Goal: Task Accomplishment & Management: Use online tool/utility

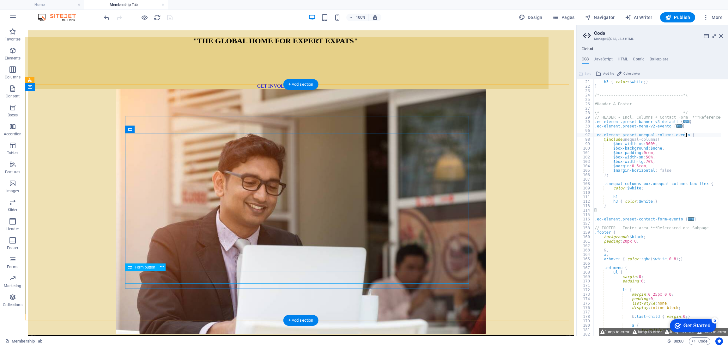
scroll to position [379, 0]
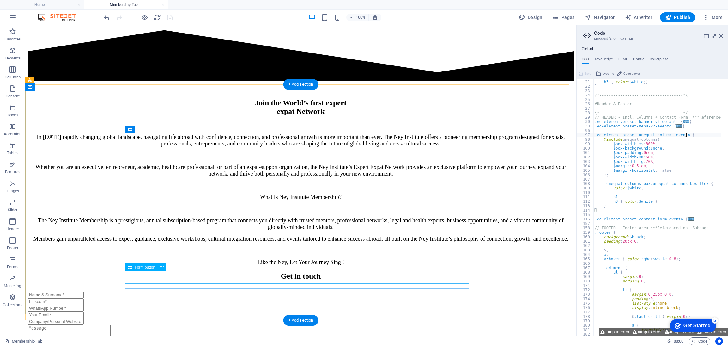
click at [0, 0] on span "Form button" at bounding box center [0, 0] width 0 height 0
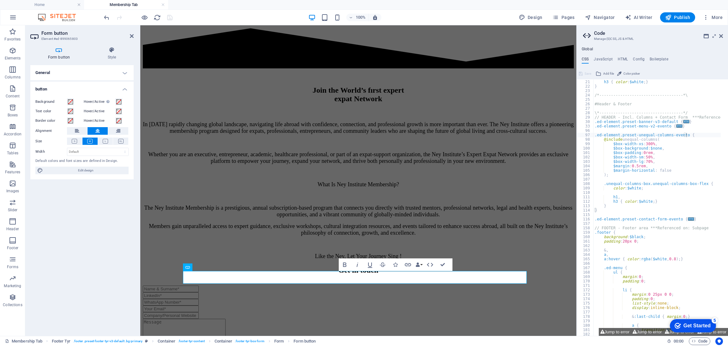
click at [98, 70] on h4 "General" at bounding box center [81, 72] width 103 height 15
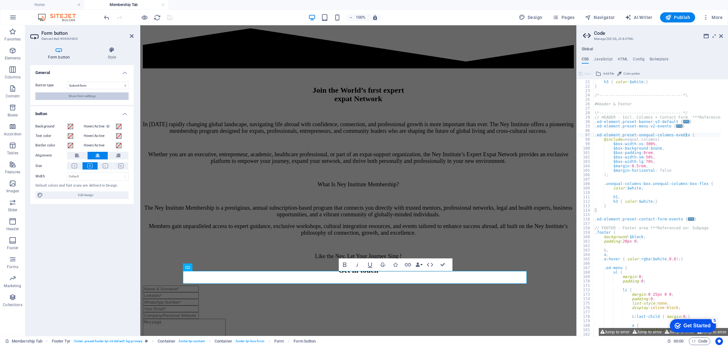
click at [98, 94] on button "Show form settings" at bounding box center [81, 96] width 93 height 8
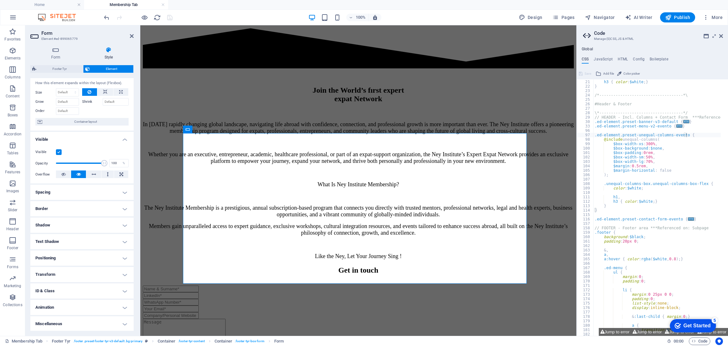
scroll to position [14, 0]
click at [606, 329] on button "Jump to error" at bounding box center [614, 332] width 32 height 8
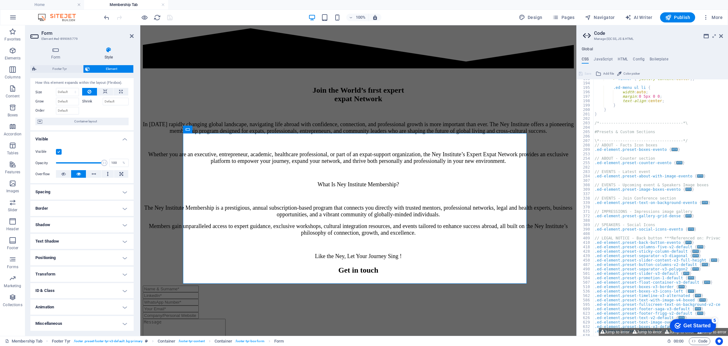
scroll to position [427, 0]
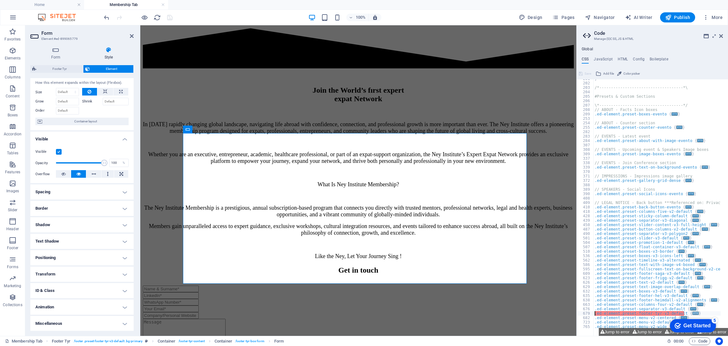
click at [692, 311] on span "..." at bounding box center [695, 312] width 6 height 3
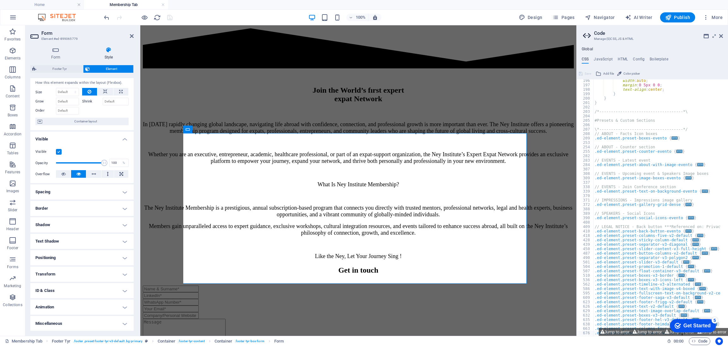
scroll to position [436, 0]
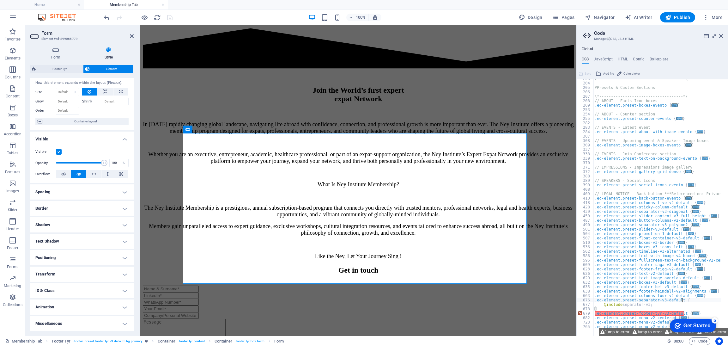
click at [692, 313] on span "..." at bounding box center [695, 312] width 6 height 3
type textarea ".ed-element.preset-footer-tyr-v3-default {"
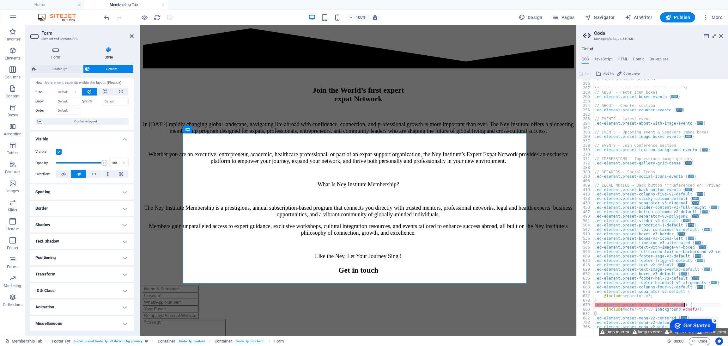
scroll to position [445, 0]
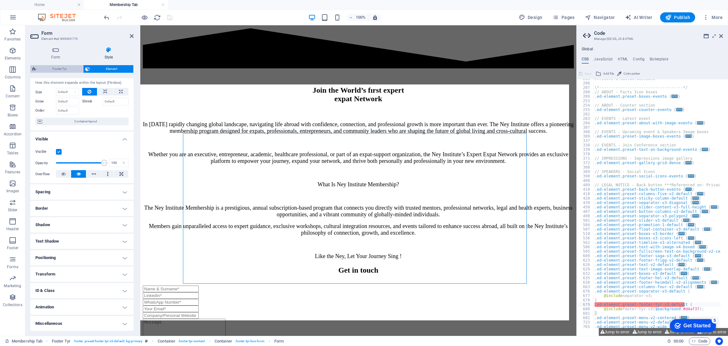
click at [69, 68] on span "Footer Tyr" at bounding box center [59, 69] width 43 height 8
select select "rem"
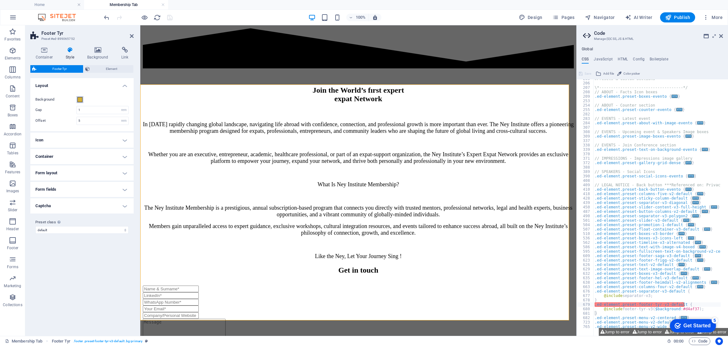
click at [79, 101] on span at bounding box center [79, 99] width 5 height 5
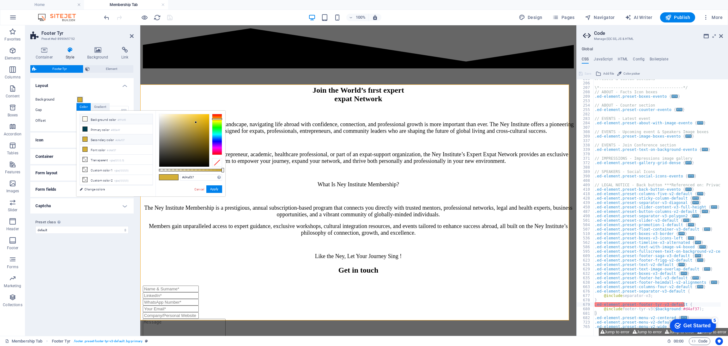
click at [85, 119] on icon at bounding box center [85, 119] width 4 height 4
type input "#fffcf0"
click at [210, 189] on button "Apply" at bounding box center [214, 189] width 16 height 8
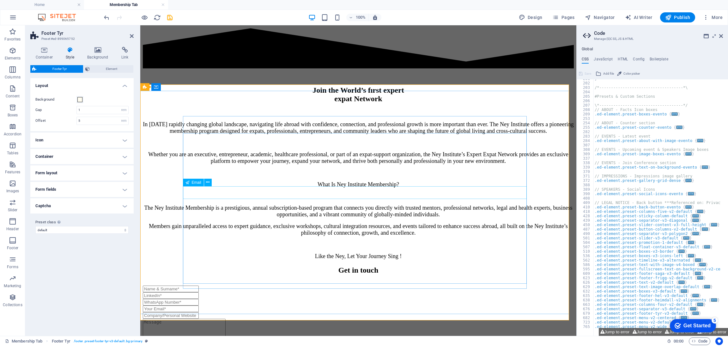
scroll to position [352, 0]
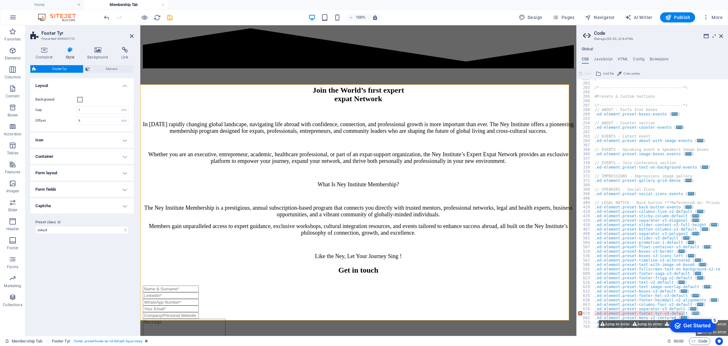
click at [692, 311] on span "..." at bounding box center [695, 312] width 6 height 3
type textarea ".ed-element.preset-footer-tyr-v3-default {"
click at [685, 311] on div "} /*------------------------------------*\ #Presets & Custom Sections \*-------…" at bounding box center [688, 205] width 190 height 258
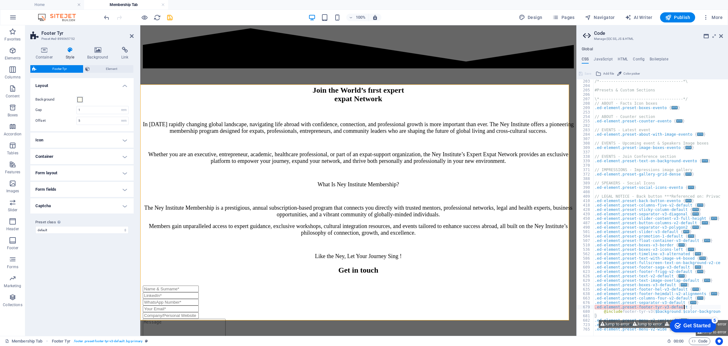
scroll to position [361, 0]
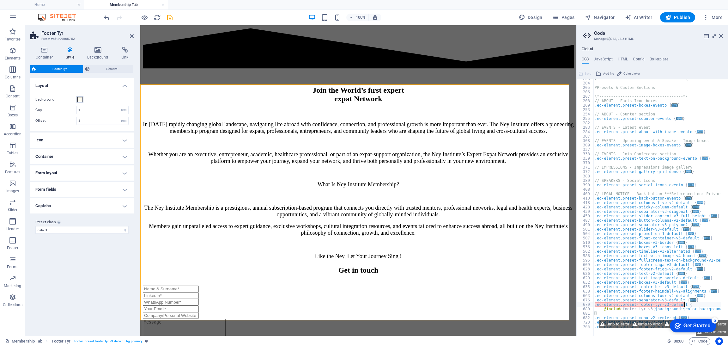
click at [78, 99] on span at bounding box center [79, 99] width 5 height 5
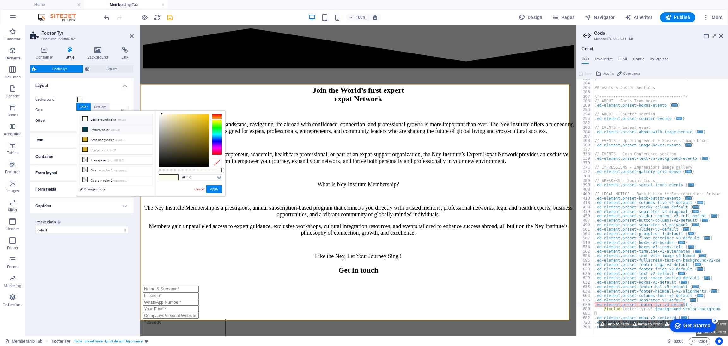
click at [99, 131] on li "Primary color #003e4f" at bounding box center [116, 129] width 73 height 10
type input "#003e4f"
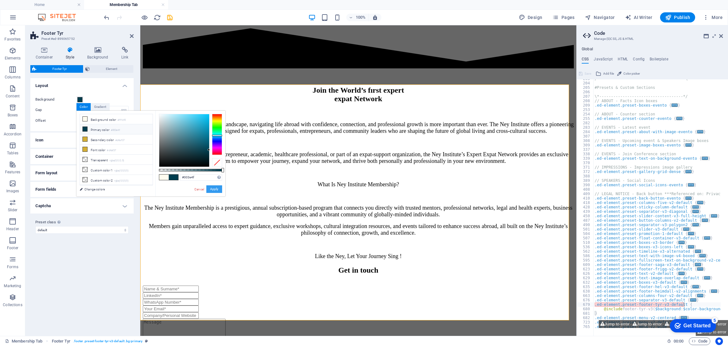
click at [215, 186] on button "Apply" at bounding box center [214, 189] width 16 height 8
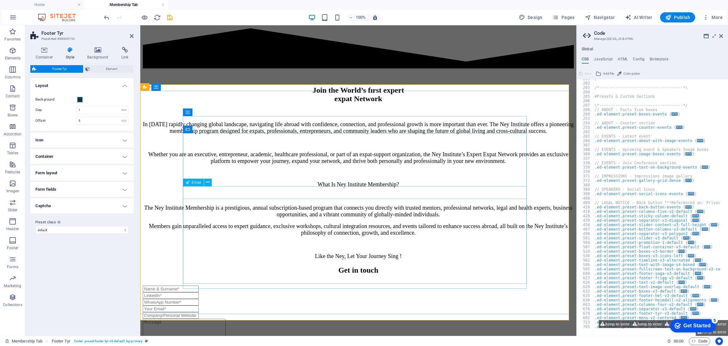
scroll to position [352, 0]
type textarea "/**"
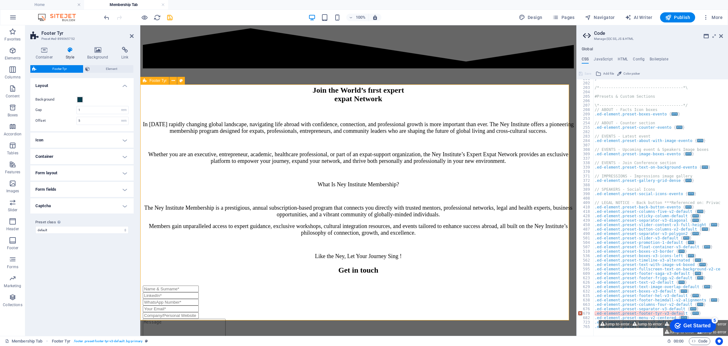
click at [214, 266] on div "Get in touch Unreadable? Regenerate Submit" at bounding box center [358, 320] width 431 height 108
click at [179, 80] on icon at bounding box center [180, 80] width 3 height 7
click at [98, 57] on h4 "Background" at bounding box center [99, 53] width 34 height 13
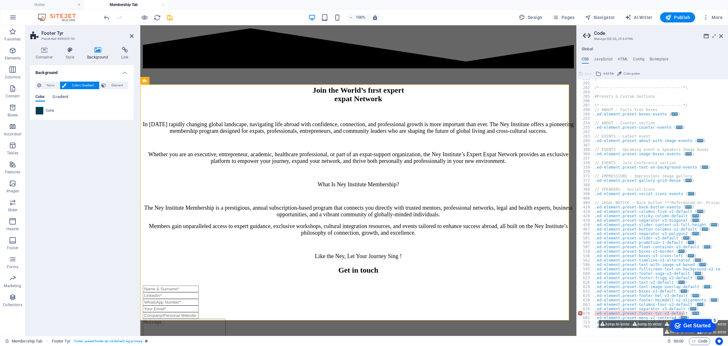
click at [39, 111] on span at bounding box center [39, 110] width 7 height 7
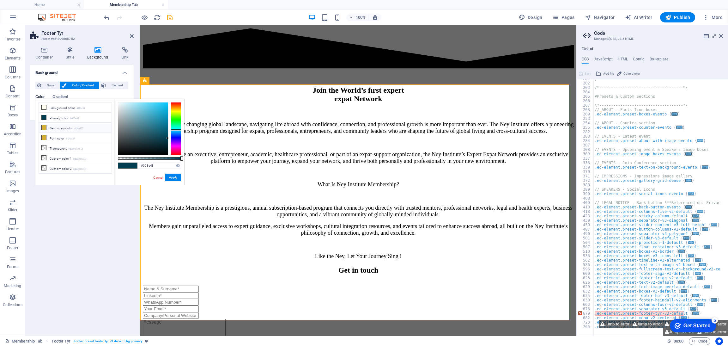
click at [63, 127] on li "Secondary color #d4af37" at bounding box center [75, 128] width 73 height 10
type input "#d4af37"
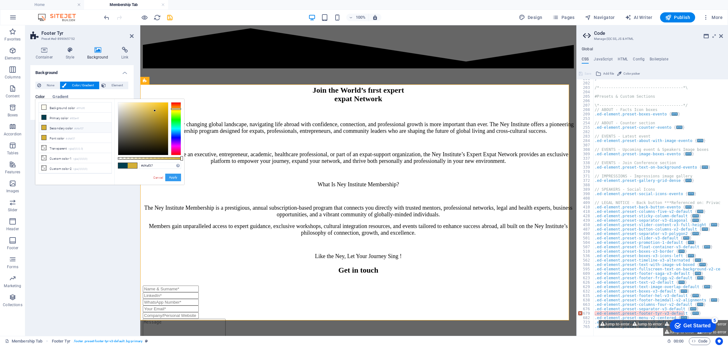
click at [171, 173] on button "Apply" at bounding box center [173, 177] width 16 height 8
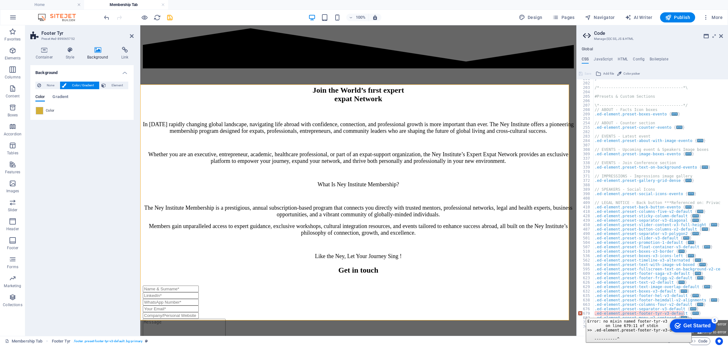
click at [581, 313] on div "679" at bounding box center [585, 313] width 17 height 4
click at [46, 84] on span "None" at bounding box center [50, 85] width 15 height 8
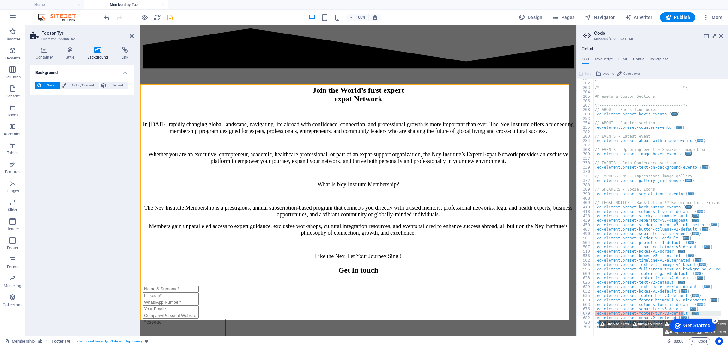
click at [50, 87] on span "None" at bounding box center [50, 85] width 15 height 8
click at [83, 87] on span "Color / Gradient" at bounding box center [82, 85] width 29 height 8
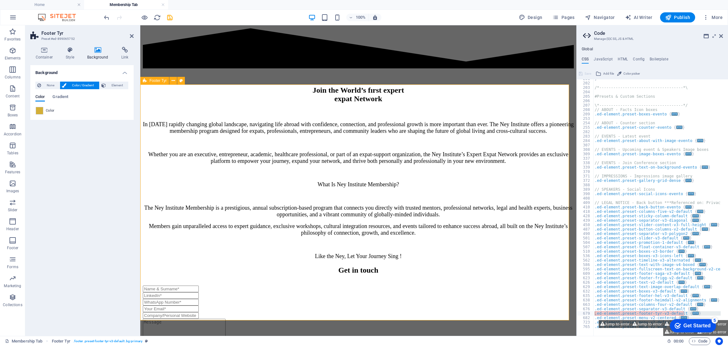
click at [203, 266] on div "Get in touch Unreadable? Regenerate Submit" at bounding box center [358, 320] width 431 height 108
click at [0, 0] on icon at bounding box center [0, 0] width 0 height 0
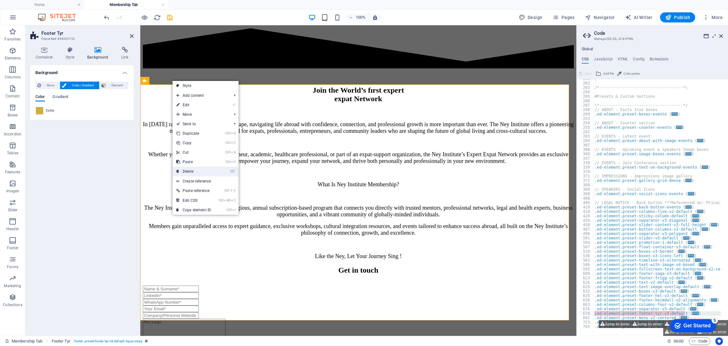
click at [184, 168] on link "⌦ Delete" at bounding box center [193, 170] width 42 height 9
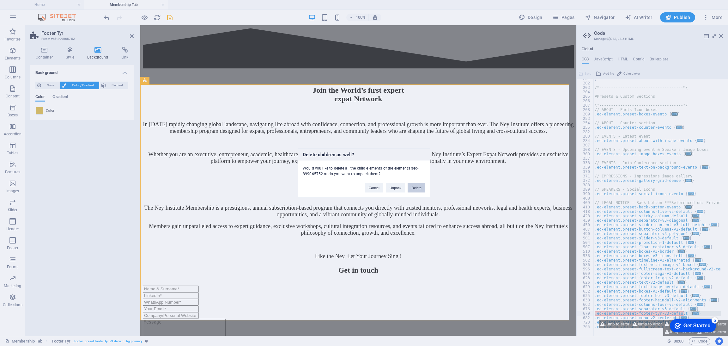
click at [415, 183] on button "Delete" at bounding box center [416, 187] width 18 height 9
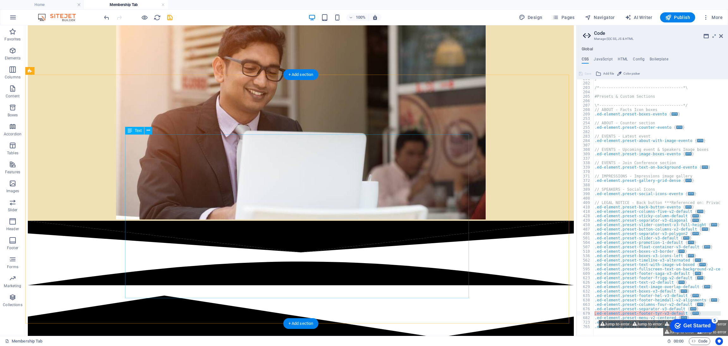
scroll to position [143, 0]
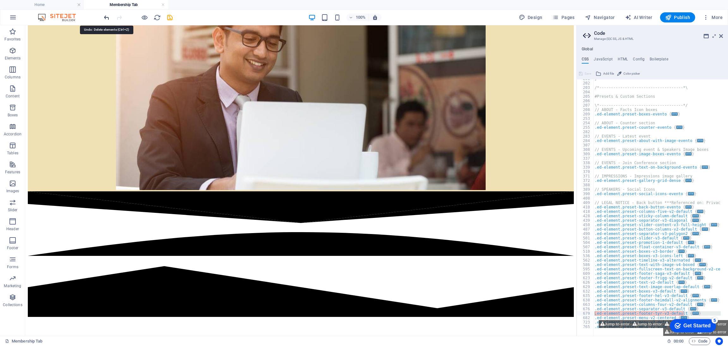
click at [106, 14] on icon "undo" at bounding box center [106, 17] width 7 height 7
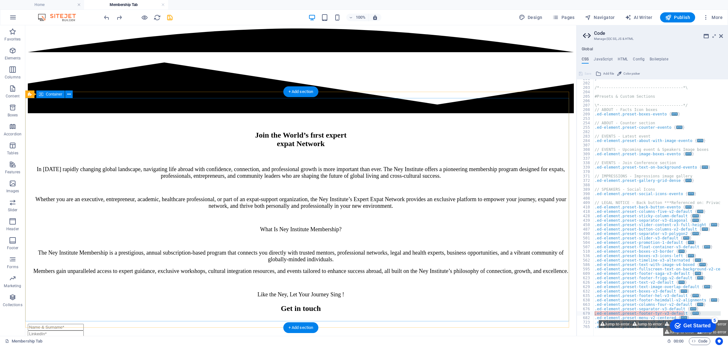
scroll to position [379, 0]
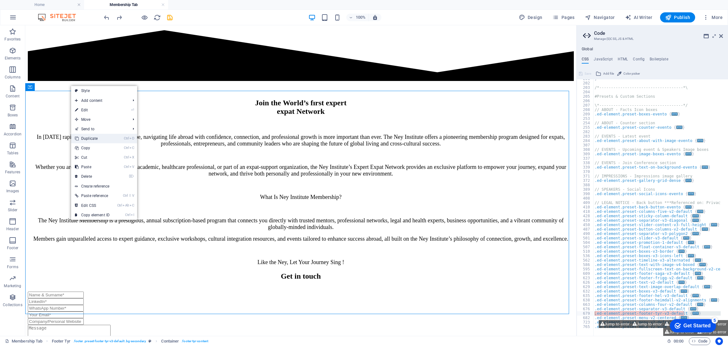
click at [90, 137] on link "Ctrl D Duplicate" at bounding box center [92, 138] width 42 height 9
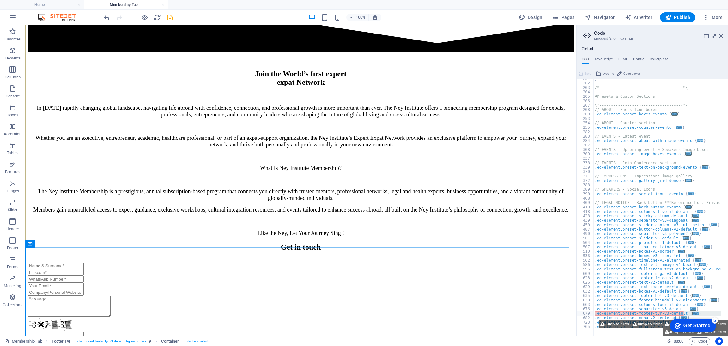
scroll to position [602, 0]
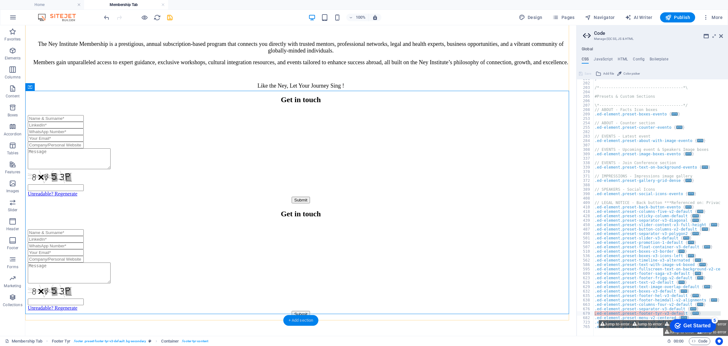
click at [299, 320] on div "+ Add section" at bounding box center [300, 320] width 35 height 11
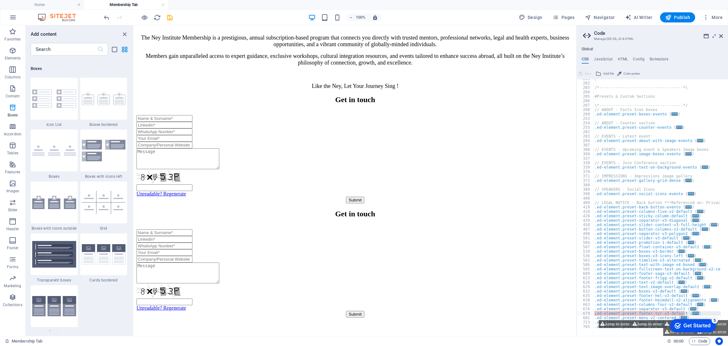
scroll to position [1738, 0]
click at [64, 252] on img at bounding box center [54, 253] width 44 height 27
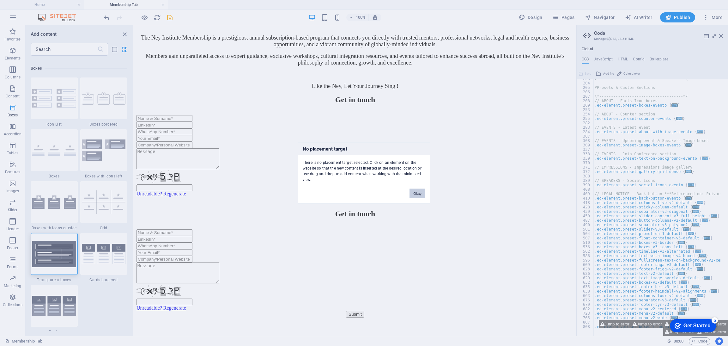
scroll to position [361, 0]
click at [418, 193] on button "Okay" at bounding box center [417, 193] width 16 height 9
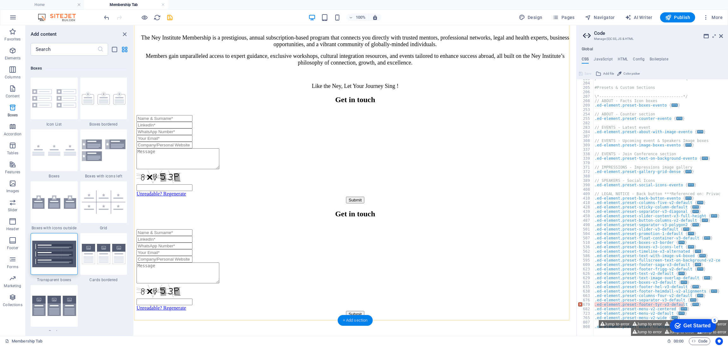
click at [353, 320] on div "+ Add section" at bounding box center [355, 320] width 35 height 11
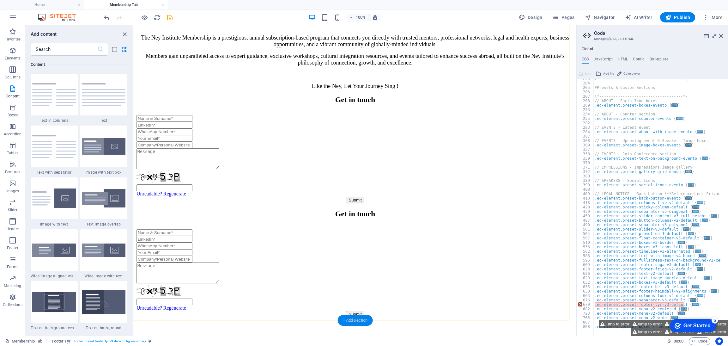
scroll to position [1104, 0]
click at [104, 87] on img at bounding box center [104, 94] width 44 height 23
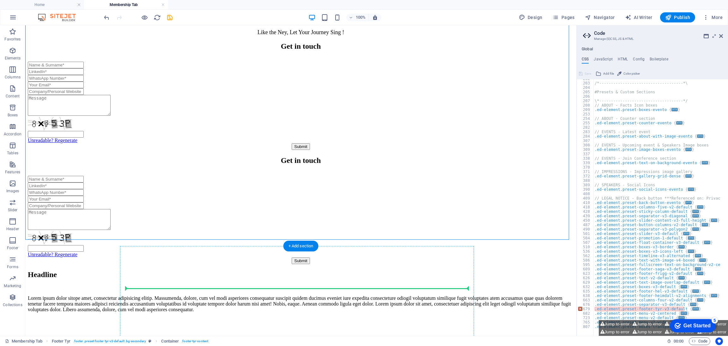
scroll to position [715, 0]
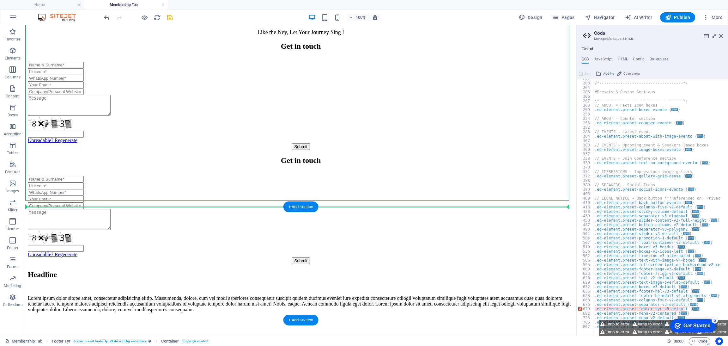
drag, startPoint x: 188, startPoint y: 82, endPoint x: 192, endPoint y: 230, distance: 147.9
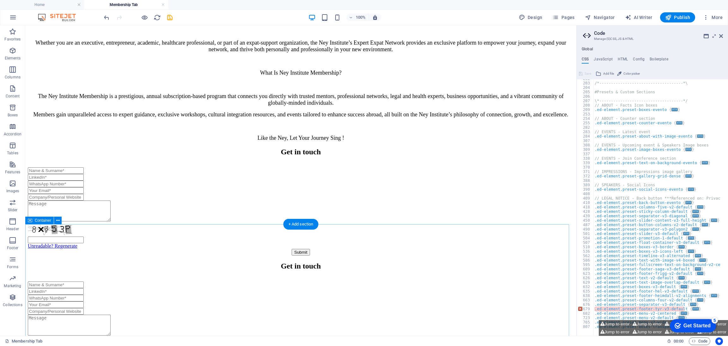
scroll to position [525, 0]
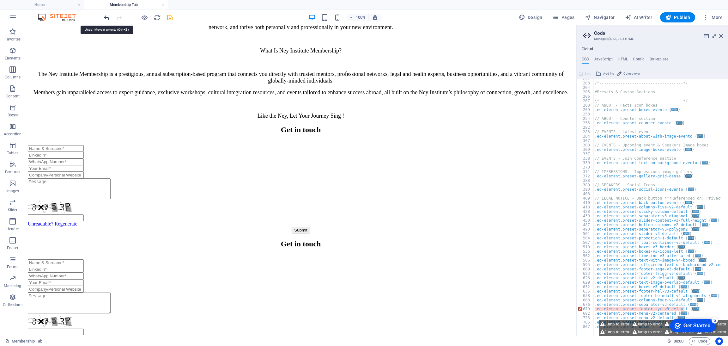
click at [105, 15] on icon "undo" at bounding box center [106, 17] width 7 height 7
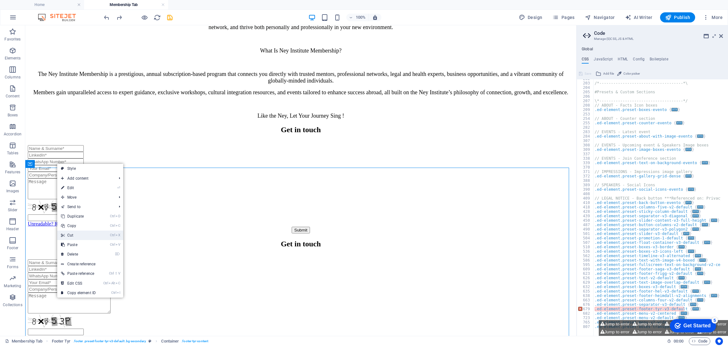
click at [72, 237] on link "Ctrl X Cut" at bounding box center [78, 234] width 42 height 9
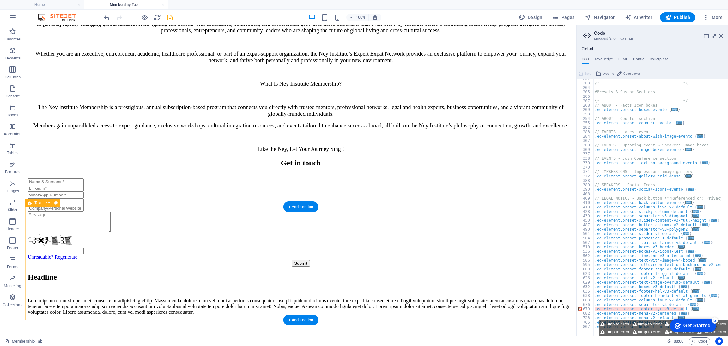
click at [75, 273] on div "Headline Lorem ipsum dolor sitope amet, consectetur adipisicing elitip. Massume…" at bounding box center [301, 294] width 546 height 42
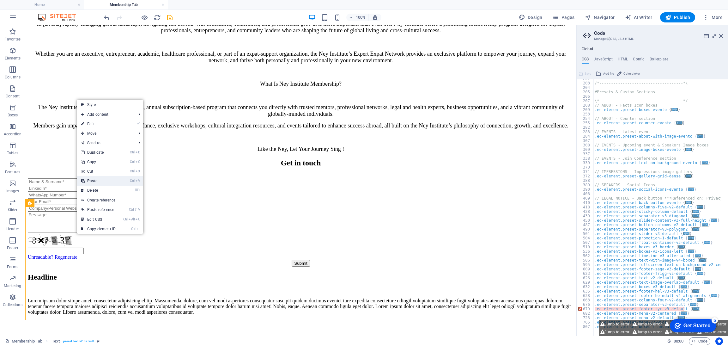
click at [96, 177] on link "Ctrl V Paste" at bounding box center [98, 180] width 42 height 9
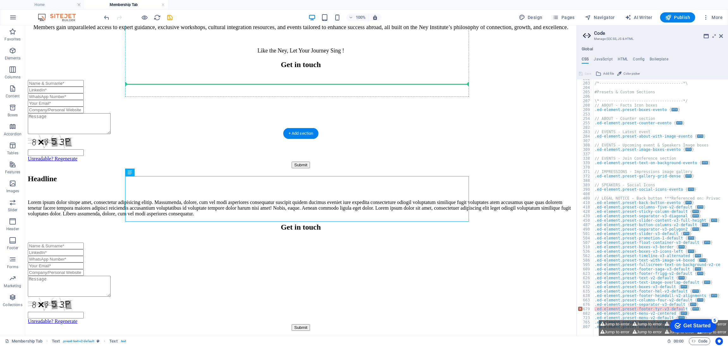
scroll to position [549, 0]
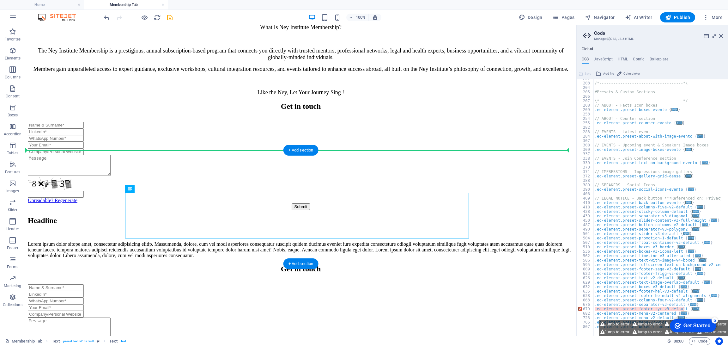
drag, startPoint x: 207, startPoint y: 129, endPoint x: 207, endPoint y: 165, distance: 35.7
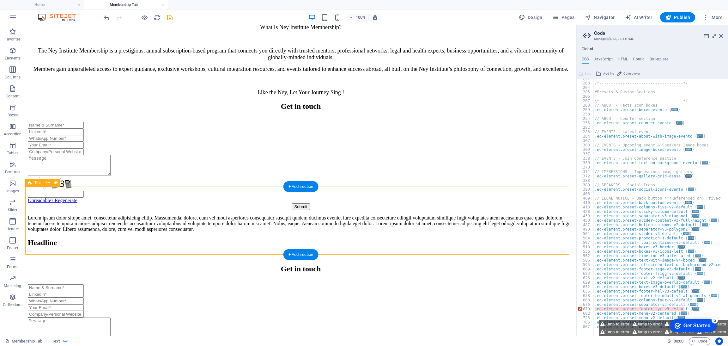
click at [203, 238] on div "Headline" at bounding box center [301, 248] width 546 height 20
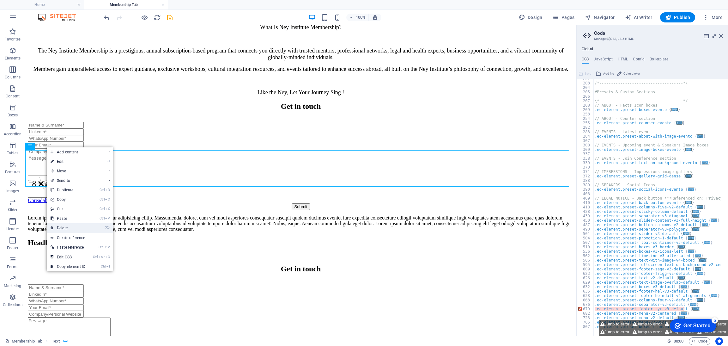
click at [62, 225] on link "⌦ Delete" at bounding box center [68, 227] width 42 height 9
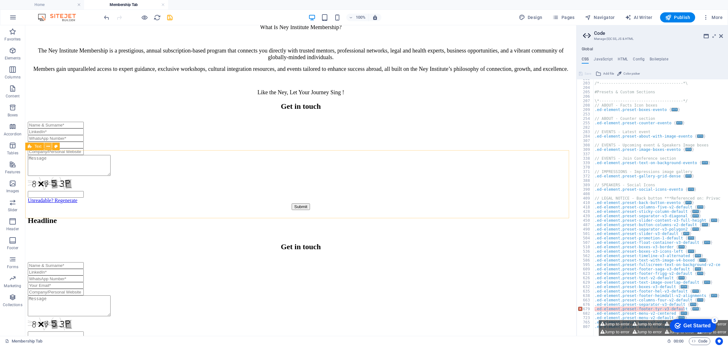
click at [47, 144] on icon at bounding box center [47, 146] width 3 height 7
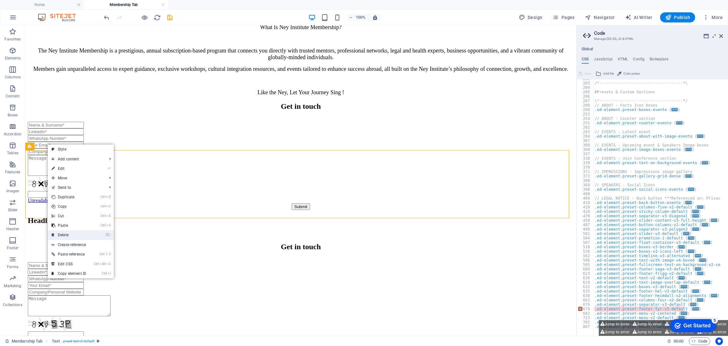
click at [64, 231] on link "⌦ Delete" at bounding box center [69, 234] width 42 height 9
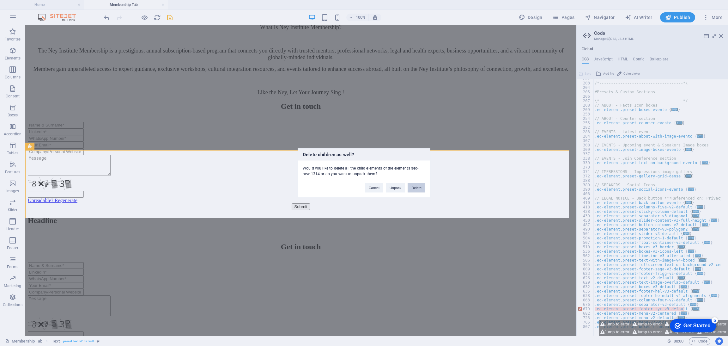
click at [418, 187] on button "Delete" at bounding box center [416, 187] width 18 height 9
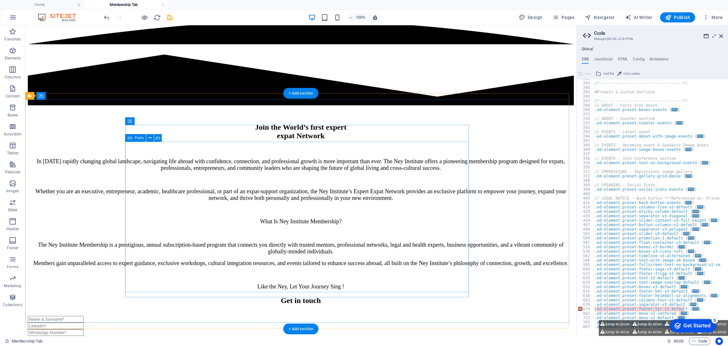
scroll to position [352, 0]
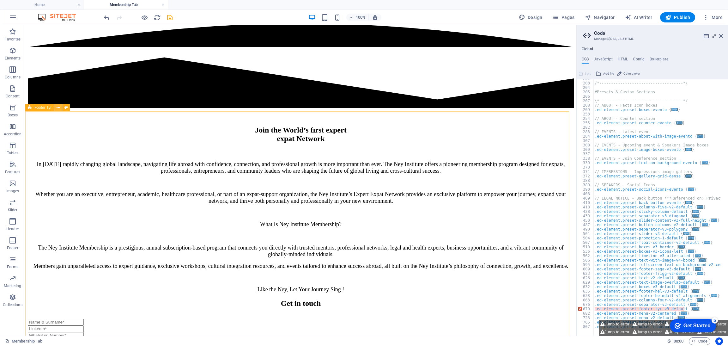
click at [0, 0] on icon at bounding box center [0, 0] width 0 height 0
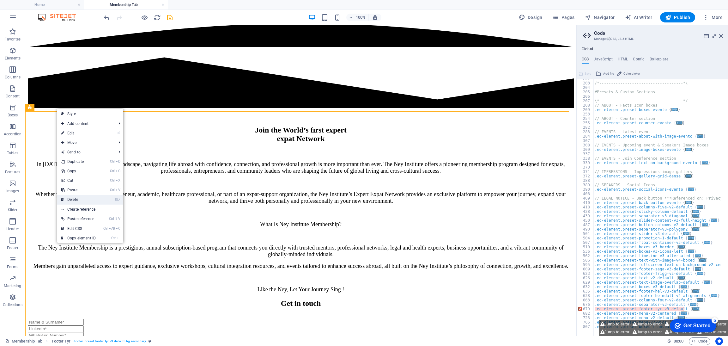
click at [84, 197] on link "⌦ Delete" at bounding box center [78, 199] width 42 height 9
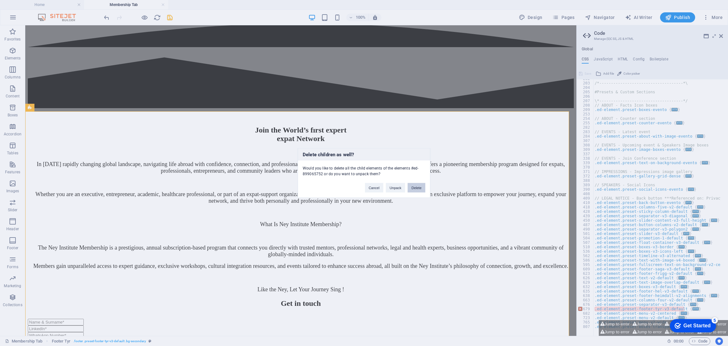
click at [416, 188] on button "Delete" at bounding box center [416, 187] width 18 height 9
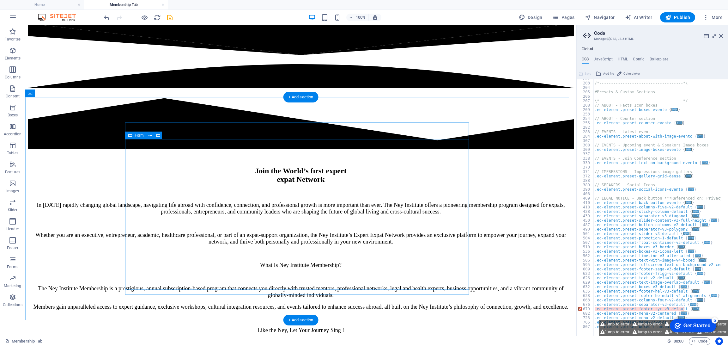
scroll to position [366, 0]
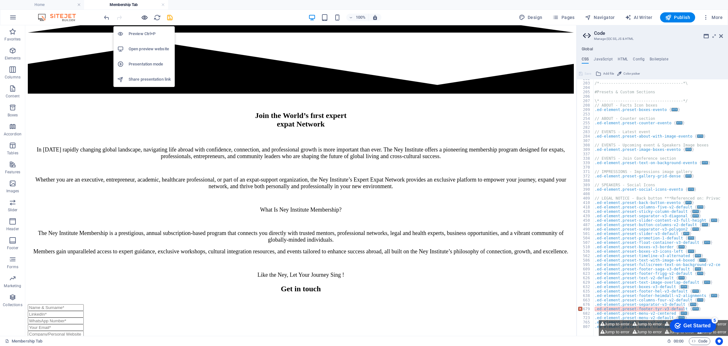
click at [144, 17] on icon "button" at bounding box center [144, 17] width 7 height 7
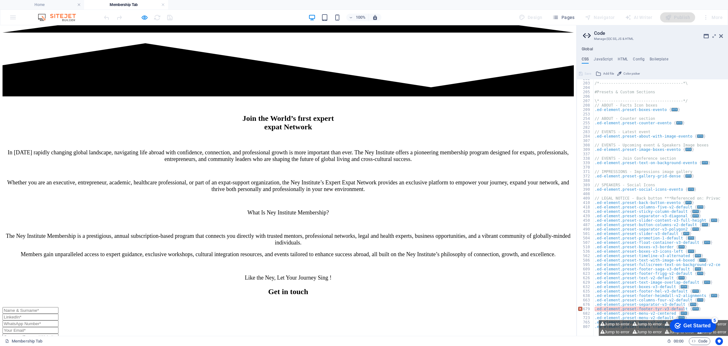
click at [369, 295] on div "Get in touch Unreadable? Regenerate Submit" at bounding box center [288, 341] width 571 height 108
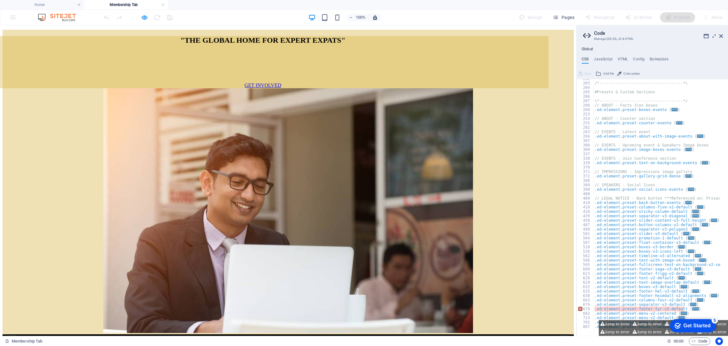
scroll to position [0, 0]
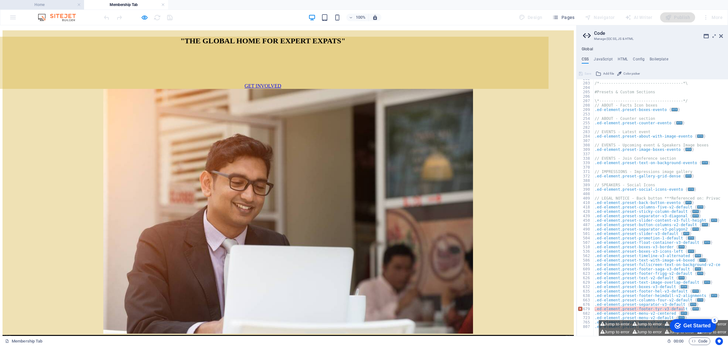
click at [61, 4] on h4 "Home" at bounding box center [42, 4] width 84 height 7
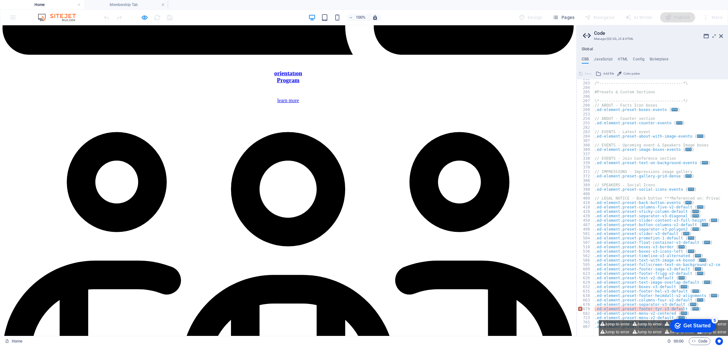
scroll to position [1949, 0]
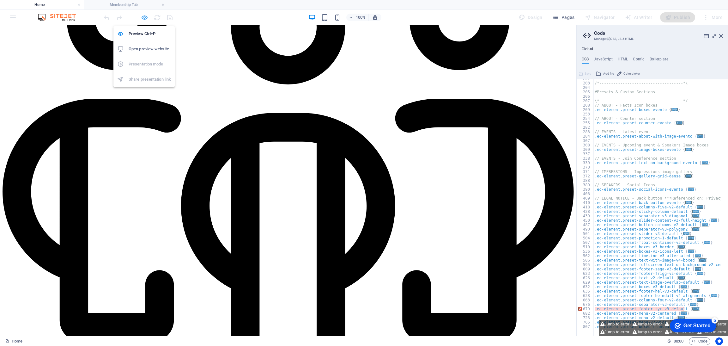
click at [141, 16] on icon "button" at bounding box center [144, 17] width 7 height 7
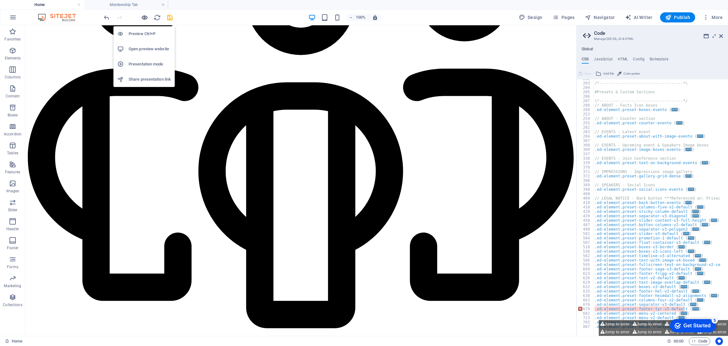
scroll to position [1940, 0]
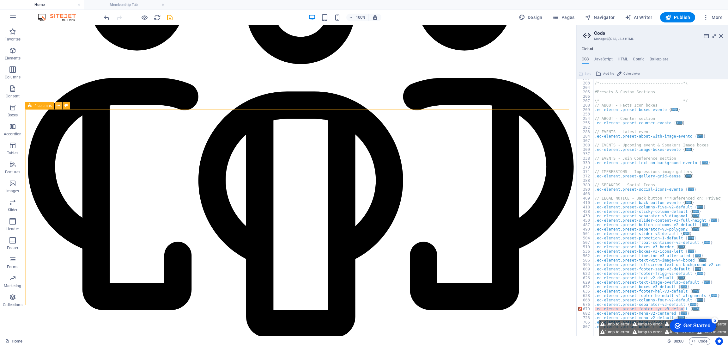
click at [56, 104] on button at bounding box center [59, 106] width 8 height 8
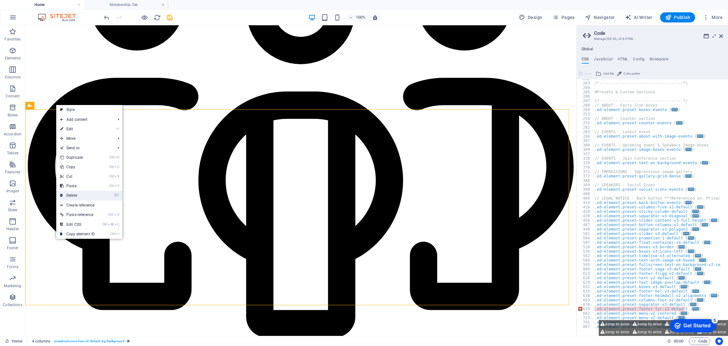
click at [78, 193] on link "⌦ Delete" at bounding box center [77, 194] width 42 height 9
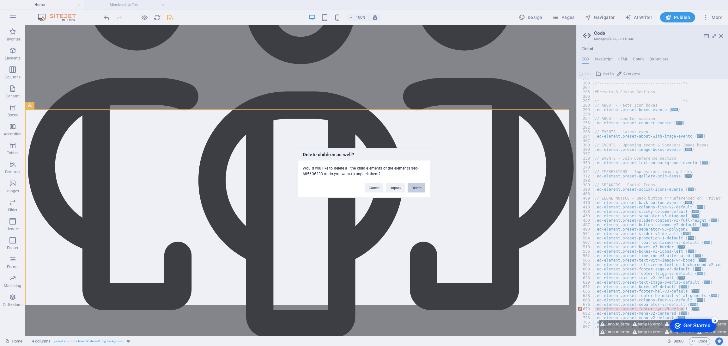
click at [416, 186] on button "Delete" at bounding box center [416, 187] width 18 height 9
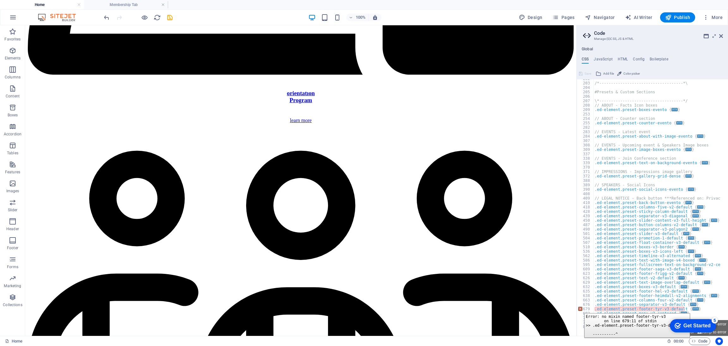
click at [579, 308] on div "679" at bounding box center [585, 308] width 17 height 4
type textarea ".ed-element.preset-footer-tyr-v3-default { @include footer-tyr-v3($background: …"
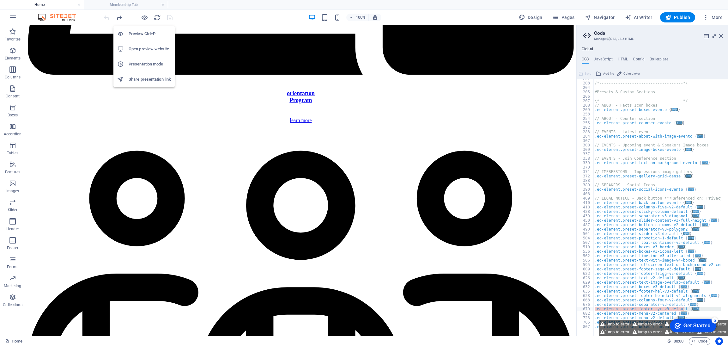
click at [140, 46] on h6 "Open preview website" at bounding box center [150, 49] width 42 height 8
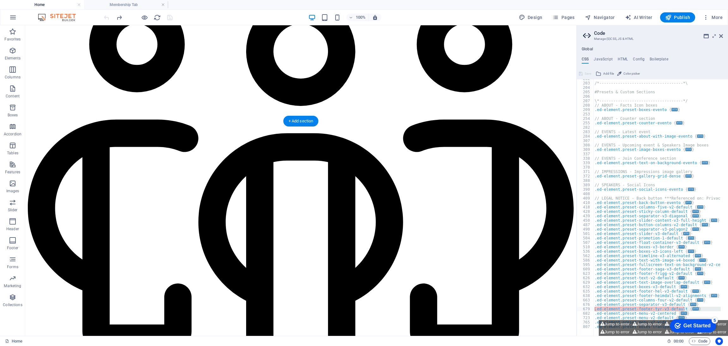
scroll to position [1940, 0]
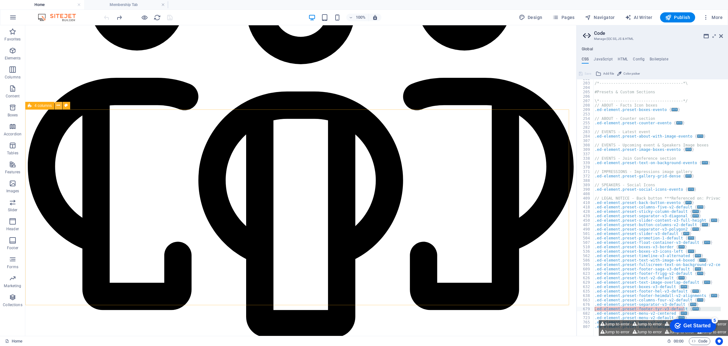
click at [58, 107] on icon at bounding box center [58, 105] width 3 height 7
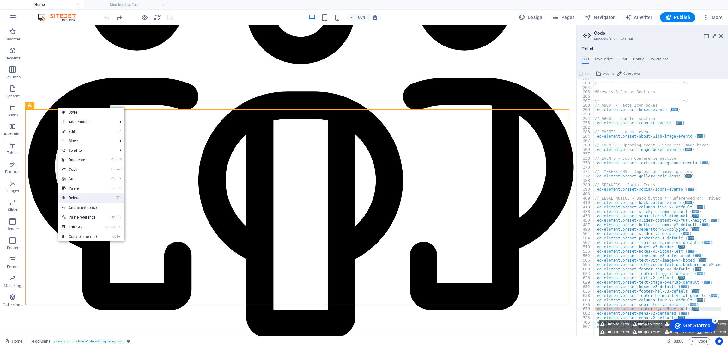
click at [72, 196] on link "⌦ Delete" at bounding box center [79, 197] width 42 height 9
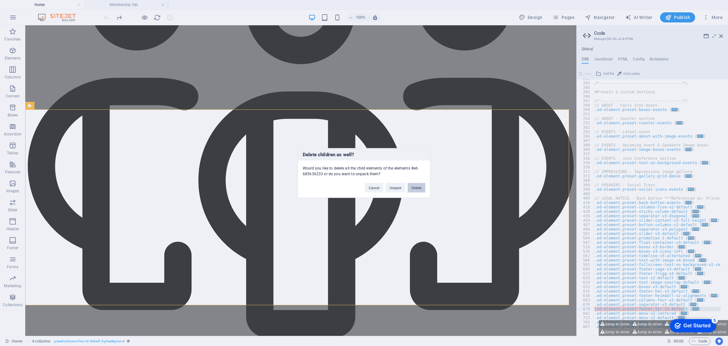
click at [413, 188] on button "Delete" at bounding box center [416, 187] width 18 height 9
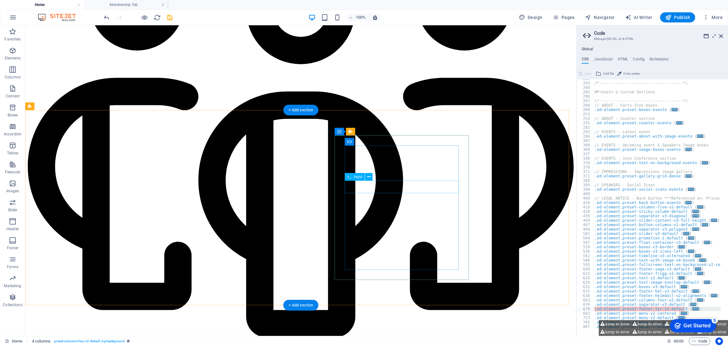
scroll to position [1744, 0]
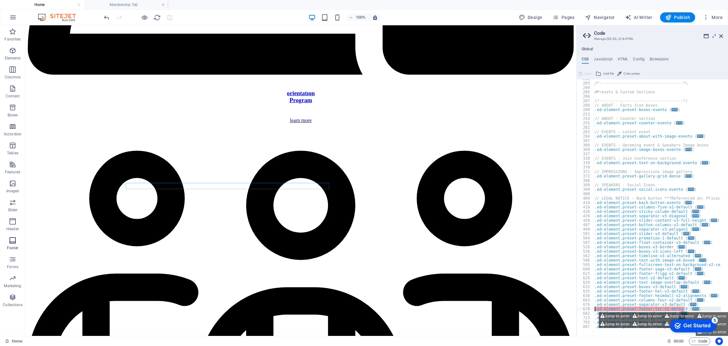
click at [11, 240] on icon "button" at bounding box center [13, 240] width 8 height 8
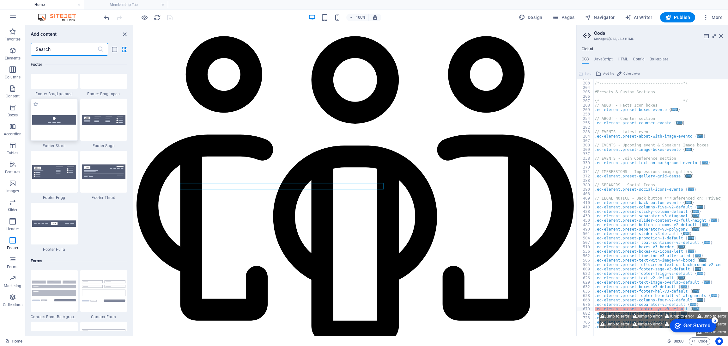
scroll to position [4417, 0]
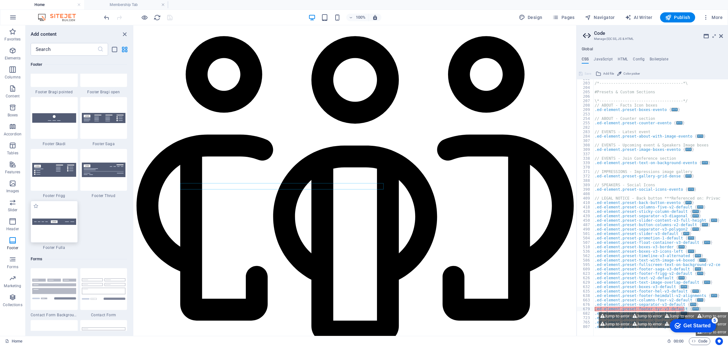
click at [56, 226] on div at bounding box center [54, 222] width 47 height 42
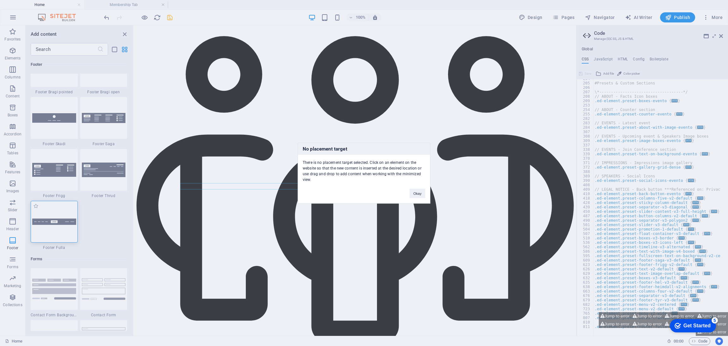
type textarea "/**"
click at [414, 196] on button "Okay" at bounding box center [417, 193] width 16 height 9
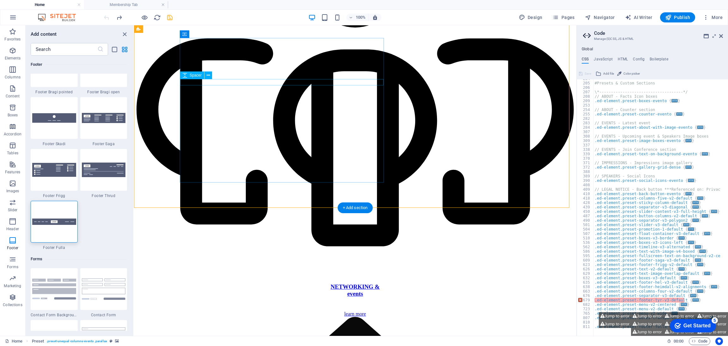
scroll to position [1867, 0]
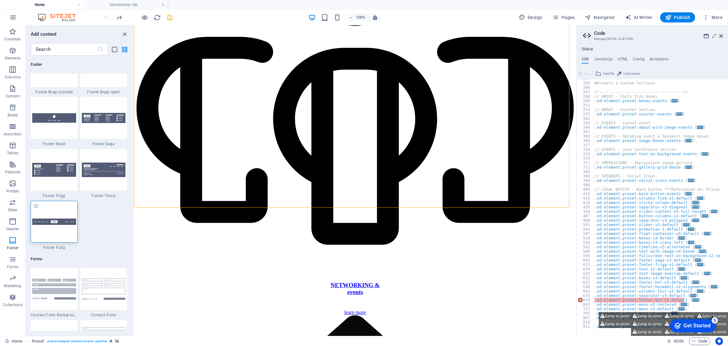
click at [63, 219] on img at bounding box center [54, 221] width 44 height 7
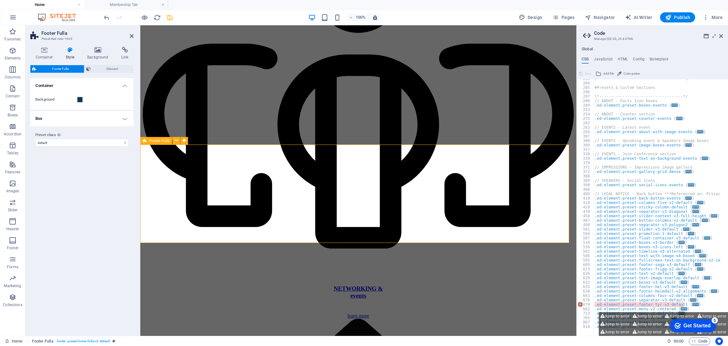
scroll to position [1939, 0]
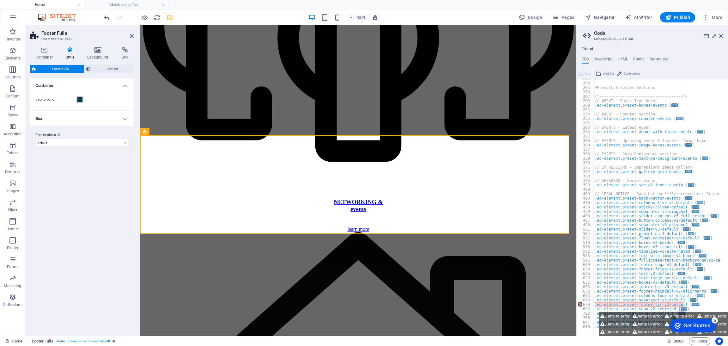
click at [80, 98] on span at bounding box center [79, 99] width 5 height 5
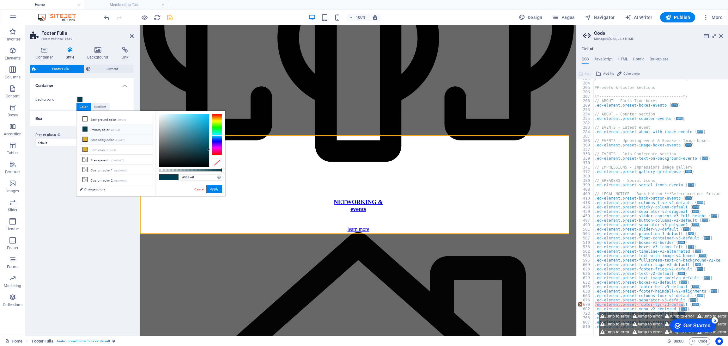
click at [94, 141] on li "Secondary color #d4af37" at bounding box center [116, 139] width 73 height 10
type input "#d4af37"
click at [215, 185] on button "Apply" at bounding box center [214, 189] width 16 height 8
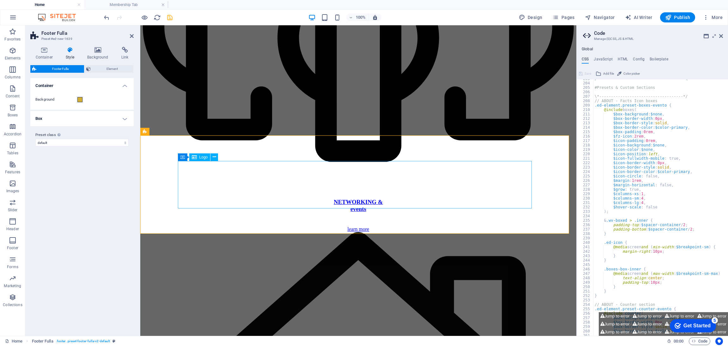
scroll to position [361, 0]
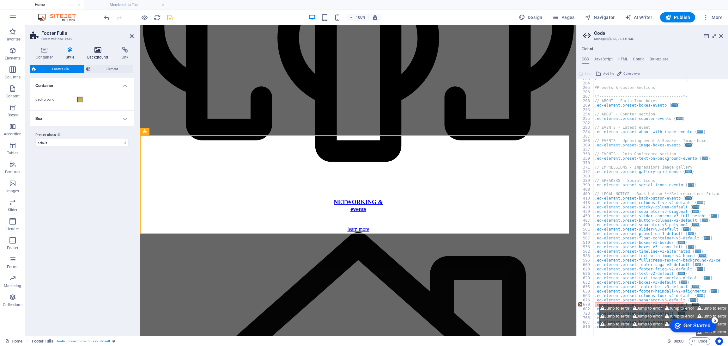
click at [98, 55] on h4 "Background" at bounding box center [99, 53] width 34 height 13
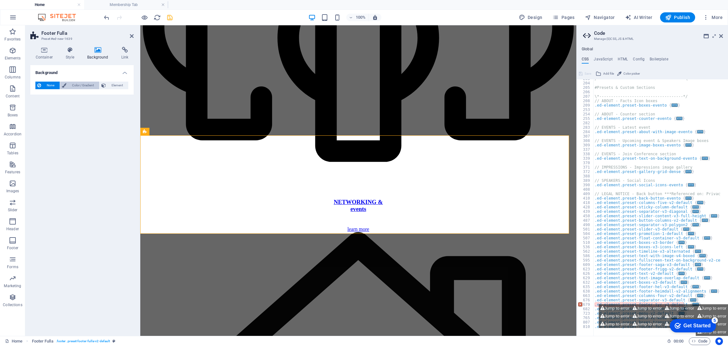
click at [74, 87] on span "Color / Gradient" at bounding box center [82, 85] width 29 height 8
click at [51, 84] on span "None" at bounding box center [50, 85] width 15 height 8
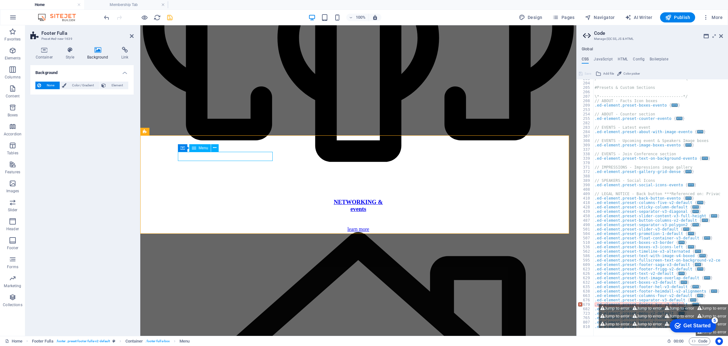
select select
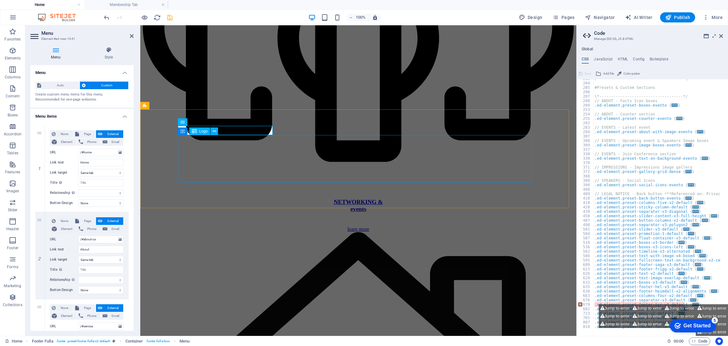
scroll to position [1965, 0]
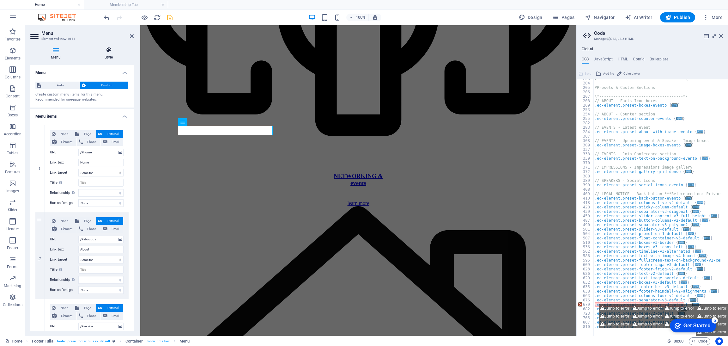
click at [107, 54] on h4 "Style" at bounding box center [109, 53] width 50 height 13
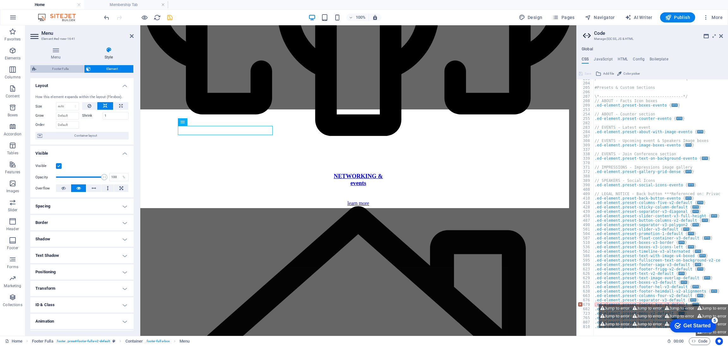
click at [61, 67] on span "Footer Fulla" at bounding box center [60, 69] width 44 height 8
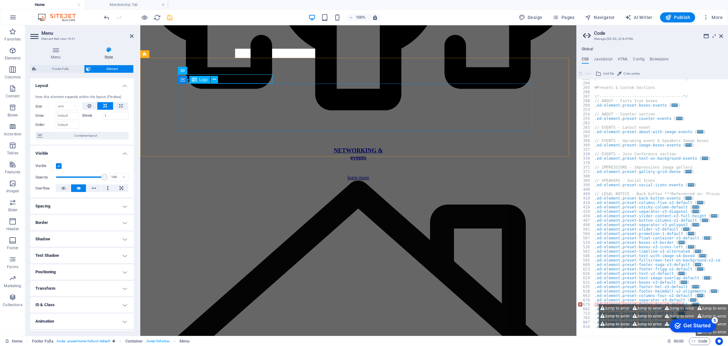
scroll to position [2017, 0]
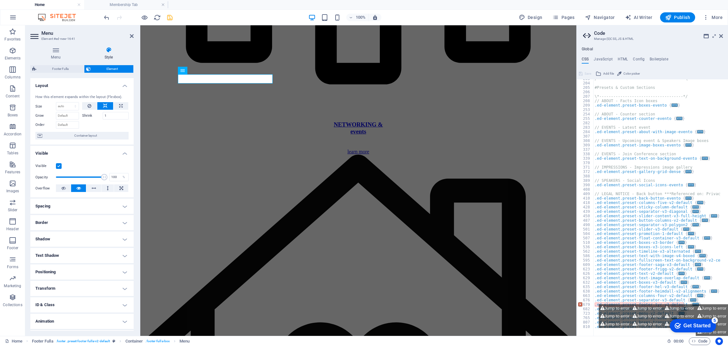
click at [105, 52] on icon at bounding box center [109, 50] width 50 height 6
click at [55, 48] on icon at bounding box center [55, 50] width 51 height 6
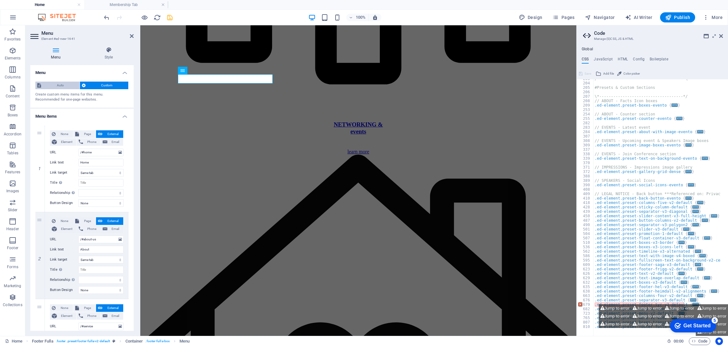
click at [60, 86] on span "Auto" at bounding box center [60, 85] width 35 height 8
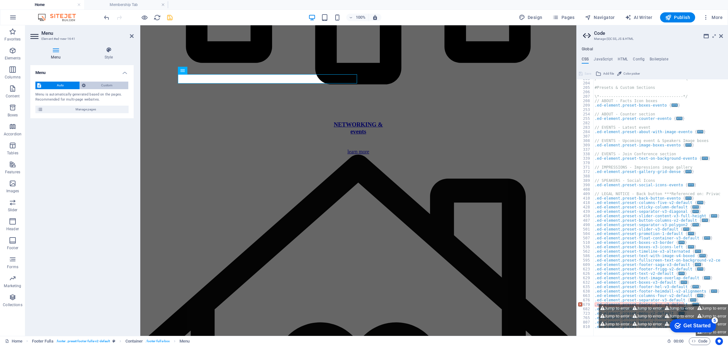
click at [94, 85] on span "Custom" at bounding box center [106, 85] width 39 height 8
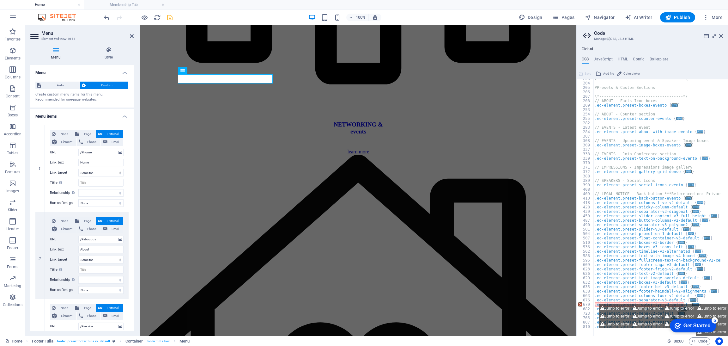
click at [58, 53] on h4 "Menu" at bounding box center [56, 53] width 53 height 13
click at [113, 56] on h4 "Style" at bounding box center [109, 53] width 50 height 13
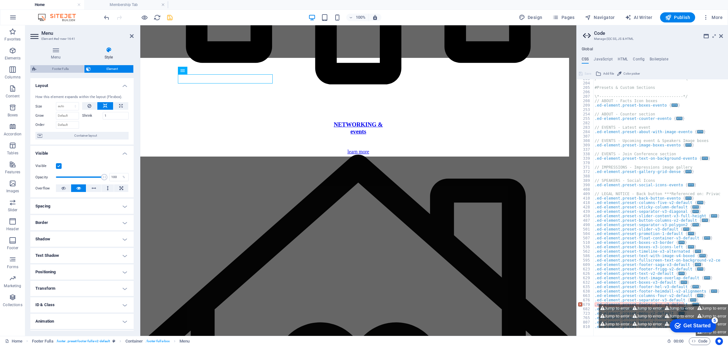
click at [55, 69] on span "Footer Fulla" at bounding box center [60, 69] width 44 height 8
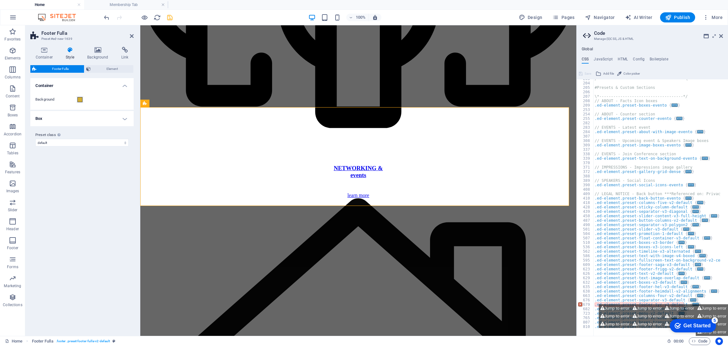
scroll to position [1980, 0]
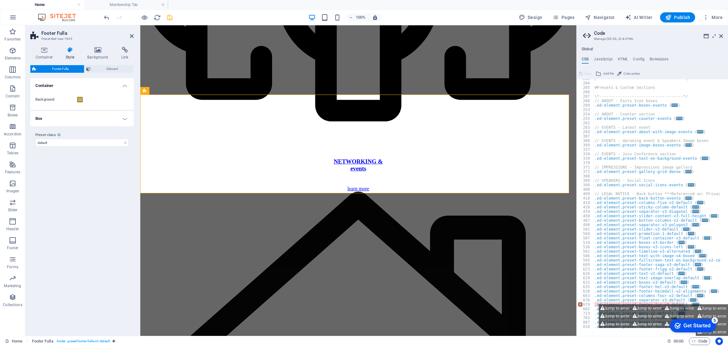
click at [87, 117] on h4 "Box" at bounding box center [81, 118] width 103 height 15
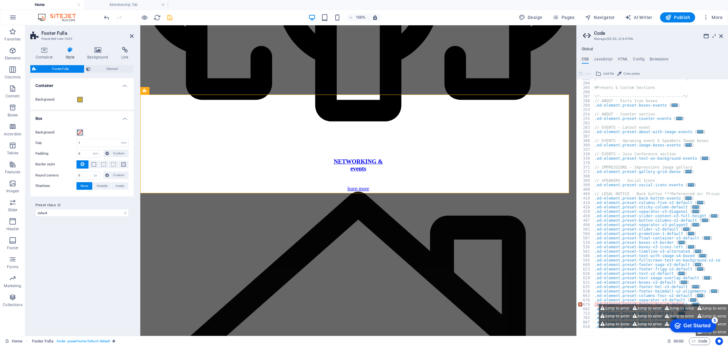
click at [78, 131] on span at bounding box center [79, 132] width 5 height 5
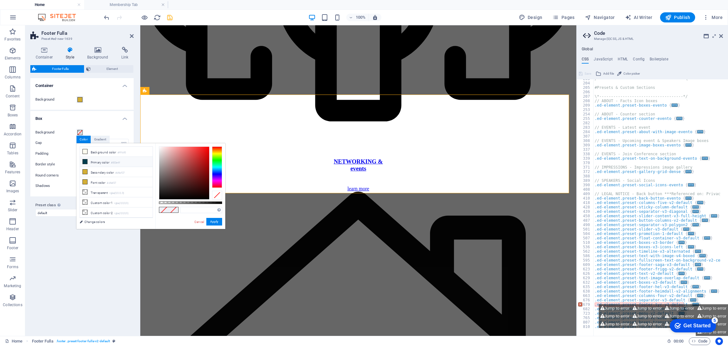
click at [85, 162] on icon at bounding box center [85, 161] width 4 height 4
type input "#003e4f"
click at [81, 99] on span at bounding box center [79, 99] width 5 height 5
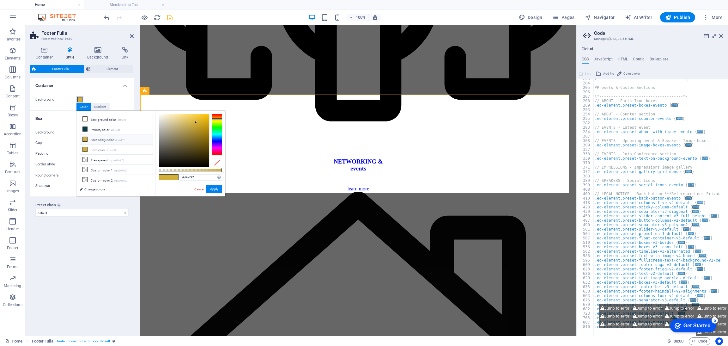
scroll to position [361, 0]
click at [94, 120] on li "Background color #fffcf0" at bounding box center [116, 119] width 73 height 10
type input "#fffcf0"
click at [215, 189] on button "Apply" at bounding box center [214, 189] width 16 height 8
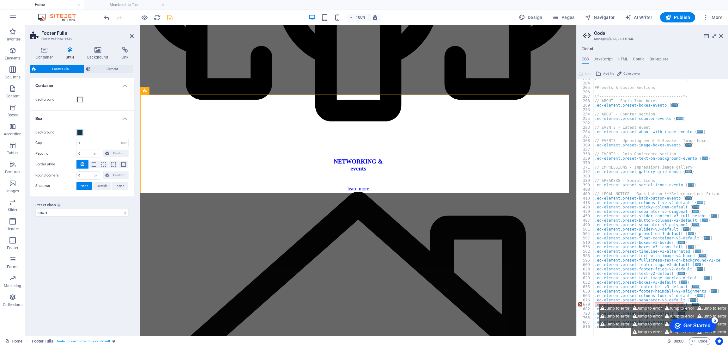
click at [77, 132] on span at bounding box center [79, 132] width 5 height 5
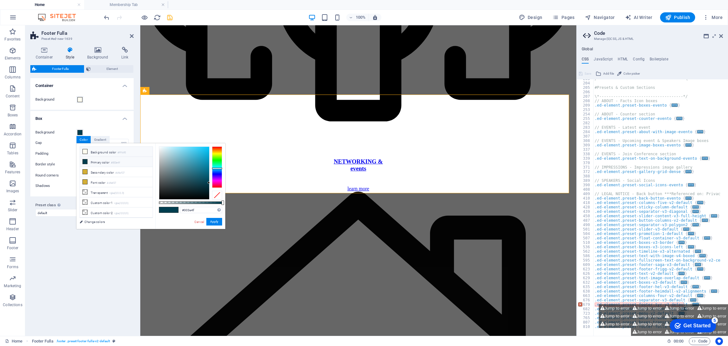
click at [95, 147] on li "Background color #fffcf0" at bounding box center [116, 152] width 73 height 10
type input "#fffcf0"
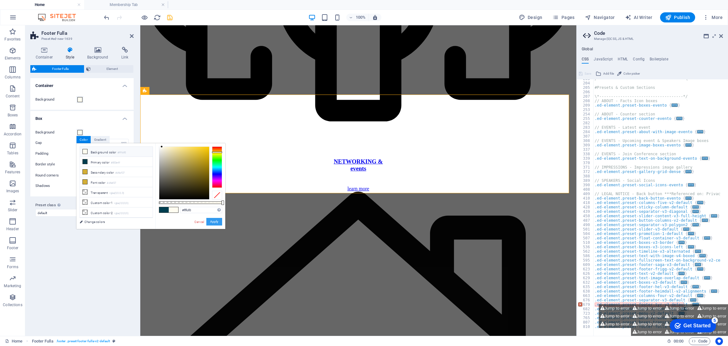
click at [209, 220] on button "Apply" at bounding box center [214, 222] width 16 height 8
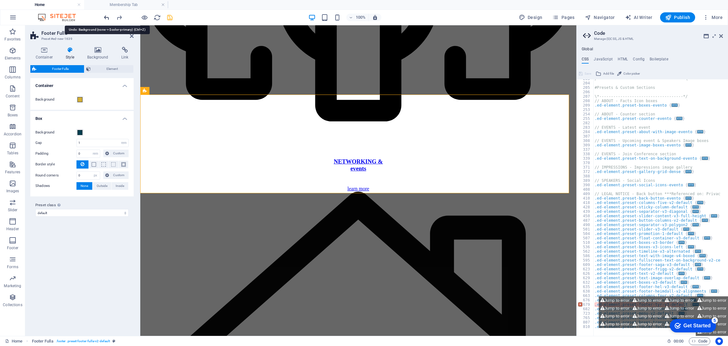
drag, startPoint x: 101, startPoint y: 16, endPoint x: 106, endPoint y: 17, distance: 5.8
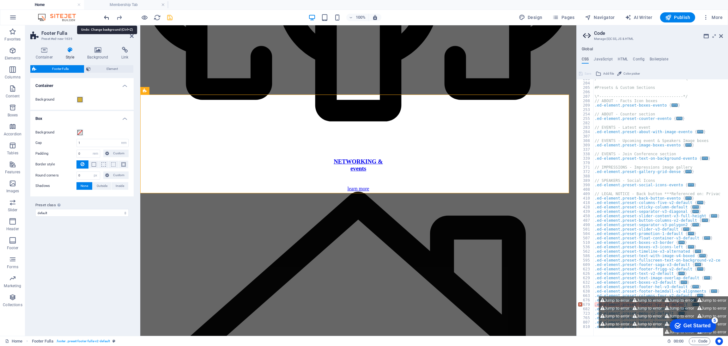
click at [98, 53] on icon at bounding box center [98, 50] width 32 height 6
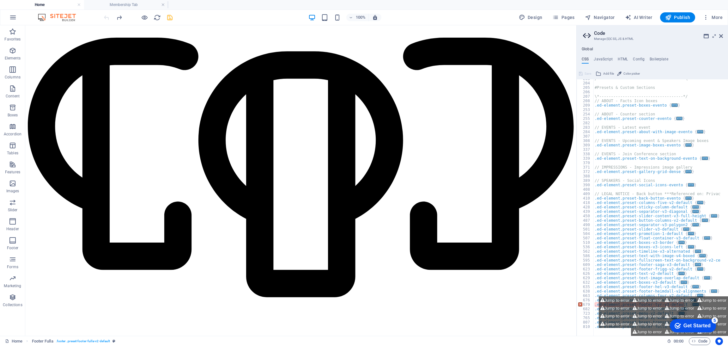
scroll to position [1940, 0]
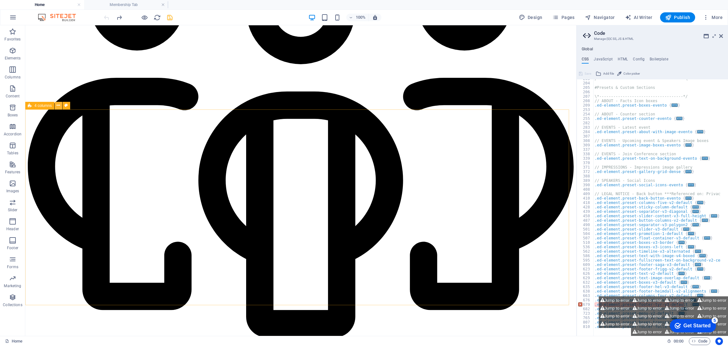
click at [59, 104] on icon at bounding box center [58, 105] width 3 height 7
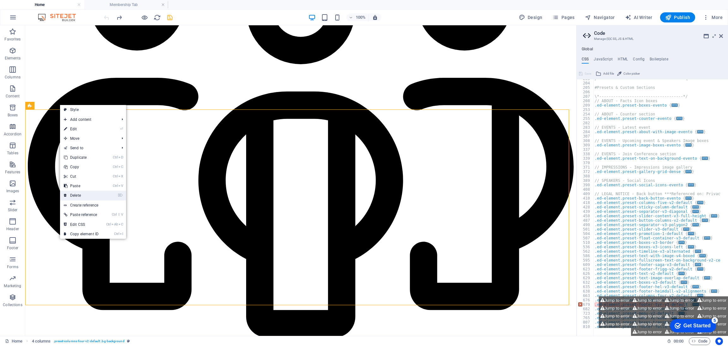
click at [71, 194] on link "⌦ Delete" at bounding box center [81, 194] width 42 height 9
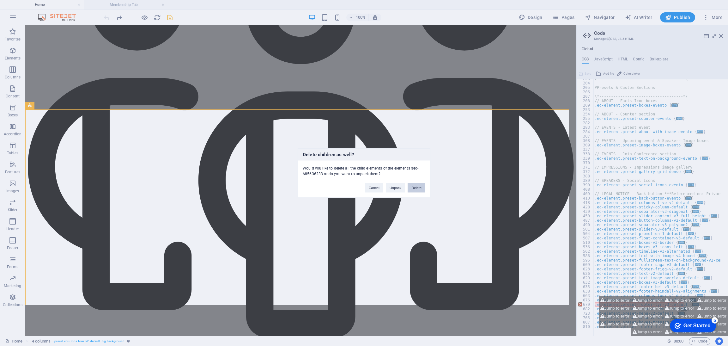
click at [418, 186] on button "Delete" at bounding box center [416, 187] width 18 height 9
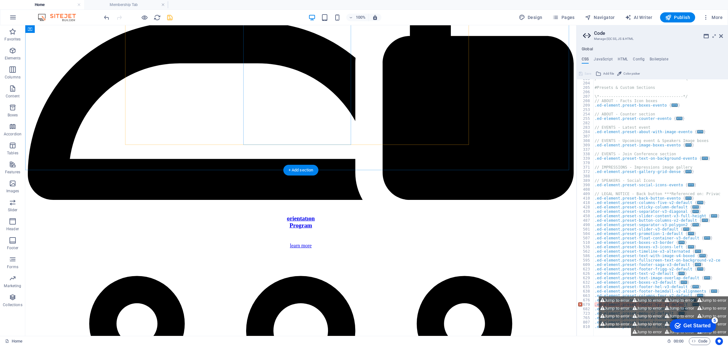
scroll to position [1744, 0]
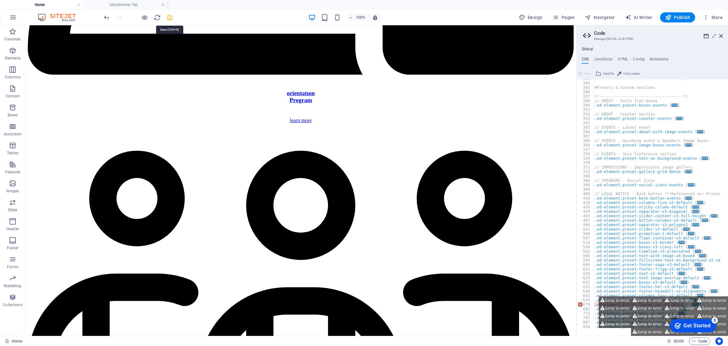
click at [167, 16] on icon "save" at bounding box center [169, 17] width 7 height 7
click at [215, 309] on span "Menu" at bounding box center [215, 307] width 9 height 4
click at [229, 308] on button at bounding box center [228, 308] width 8 height 8
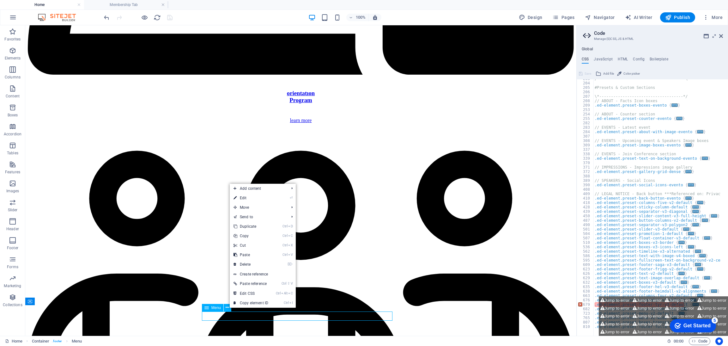
click at [212, 308] on span "Menu" at bounding box center [215, 307] width 9 height 4
select select
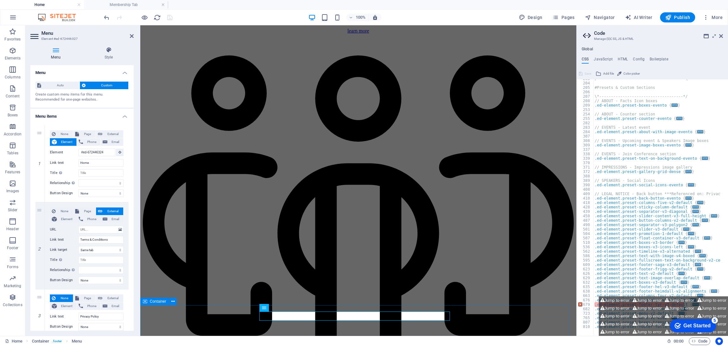
scroll to position [1770, 0]
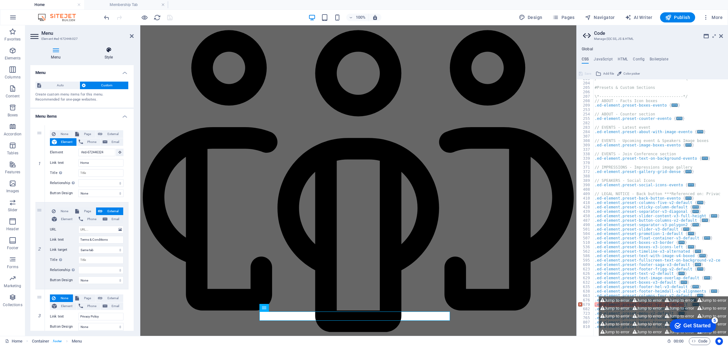
click at [107, 55] on h4 "Style" at bounding box center [109, 53] width 50 height 13
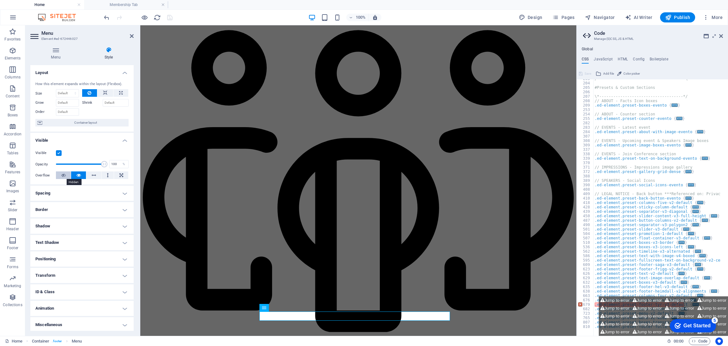
click at [63, 175] on icon at bounding box center [63, 175] width 4 height 8
click at [79, 175] on icon at bounding box center [78, 175] width 4 height 8
click at [120, 175] on icon at bounding box center [121, 175] width 4 height 8
click at [79, 175] on icon at bounding box center [78, 175] width 4 height 8
click at [73, 197] on h4 "Spacing" at bounding box center [81, 192] width 103 height 15
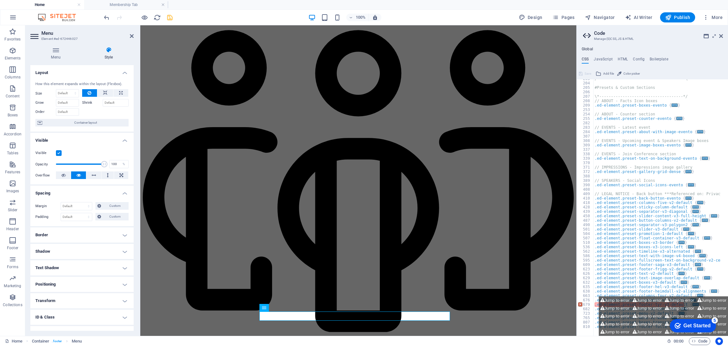
click at [75, 267] on h4 "Text Shadow" at bounding box center [81, 267] width 103 height 15
click at [75, 267] on h4 "Text Shadow" at bounding box center [81, 265] width 103 height 11
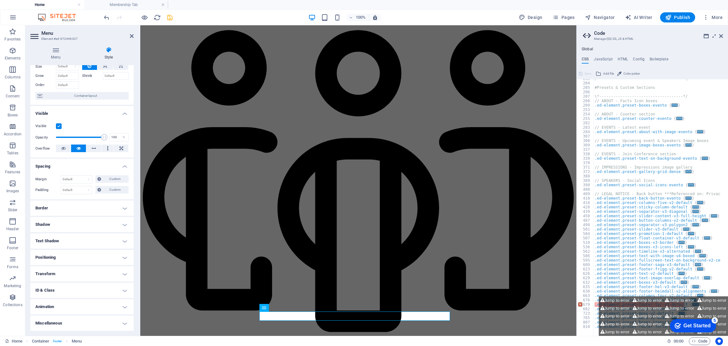
scroll to position [0, 0]
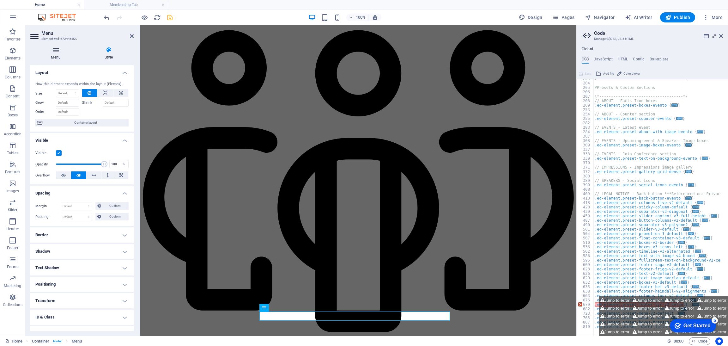
click at [55, 49] on icon at bounding box center [55, 50] width 51 height 6
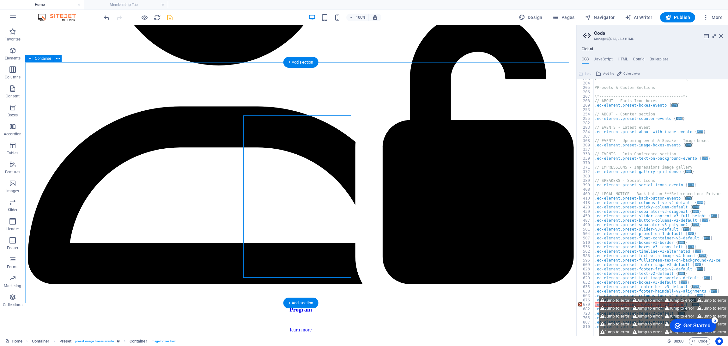
scroll to position [1532, 0]
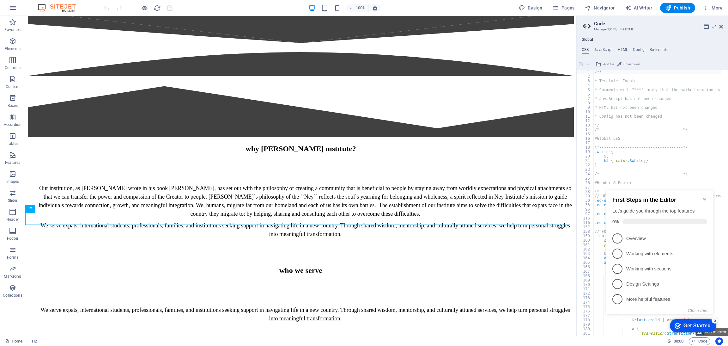
click at [705, 198] on icon "Minimize checklist" at bounding box center [704, 198] width 5 height 5
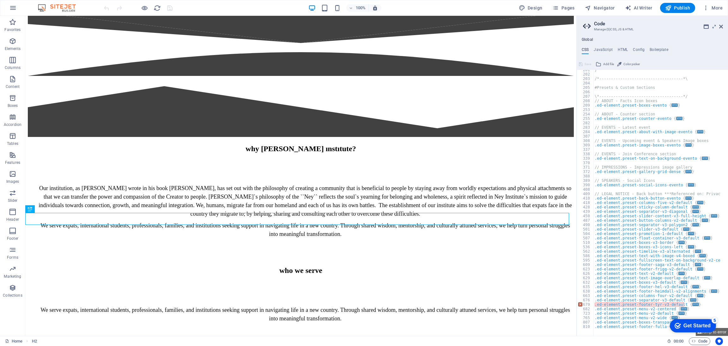
scroll to position [351, 0]
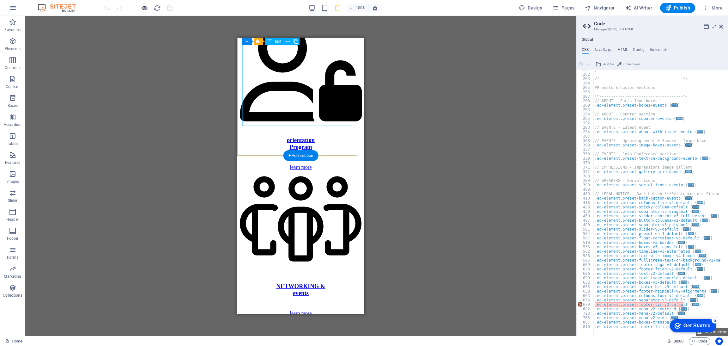
scroll to position [1651, 0]
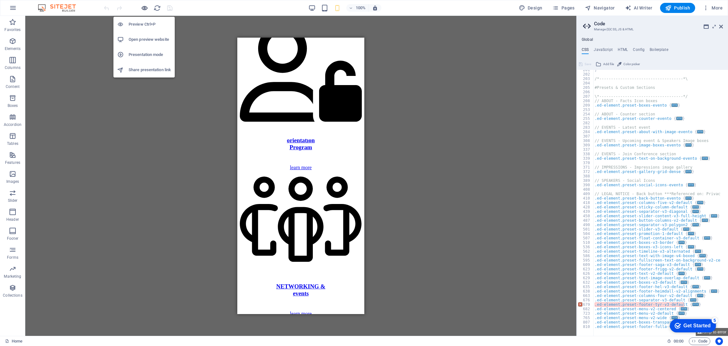
click at [124, 279] on icon "button" at bounding box center [64, 333] width 122 height 108
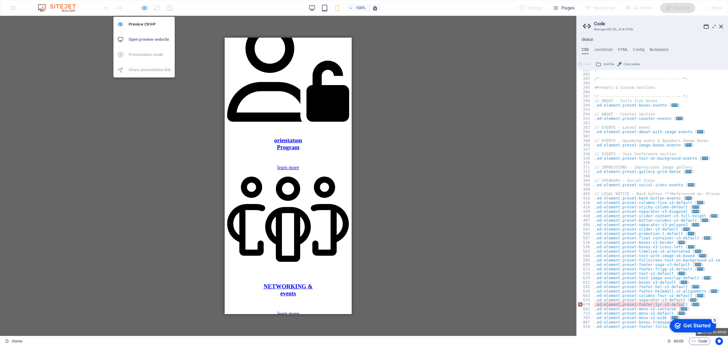
click at [124, 279] on icon "button" at bounding box center [64, 333] width 122 height 108
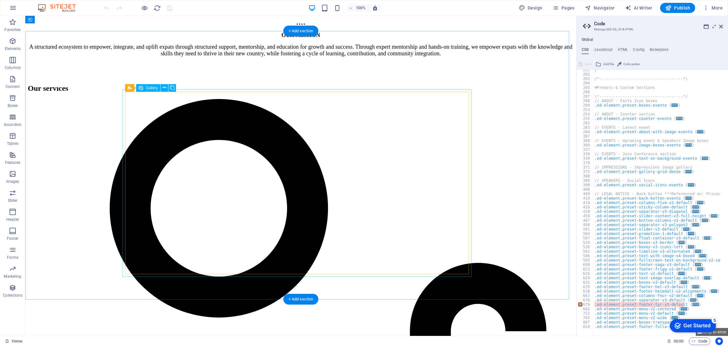
scroll to position [1277, 0]
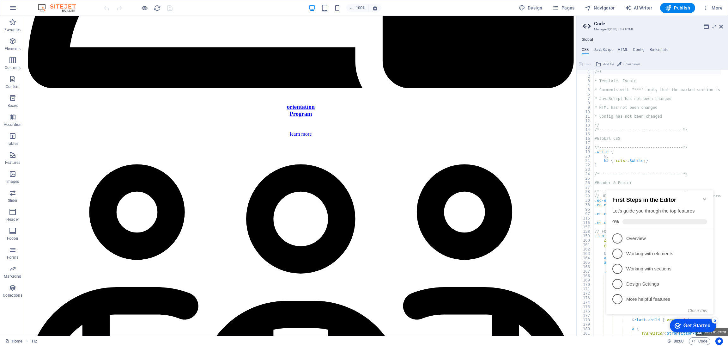
scroll to position [1739, 0]
